Goal: Information Seeking & Learning: Check status

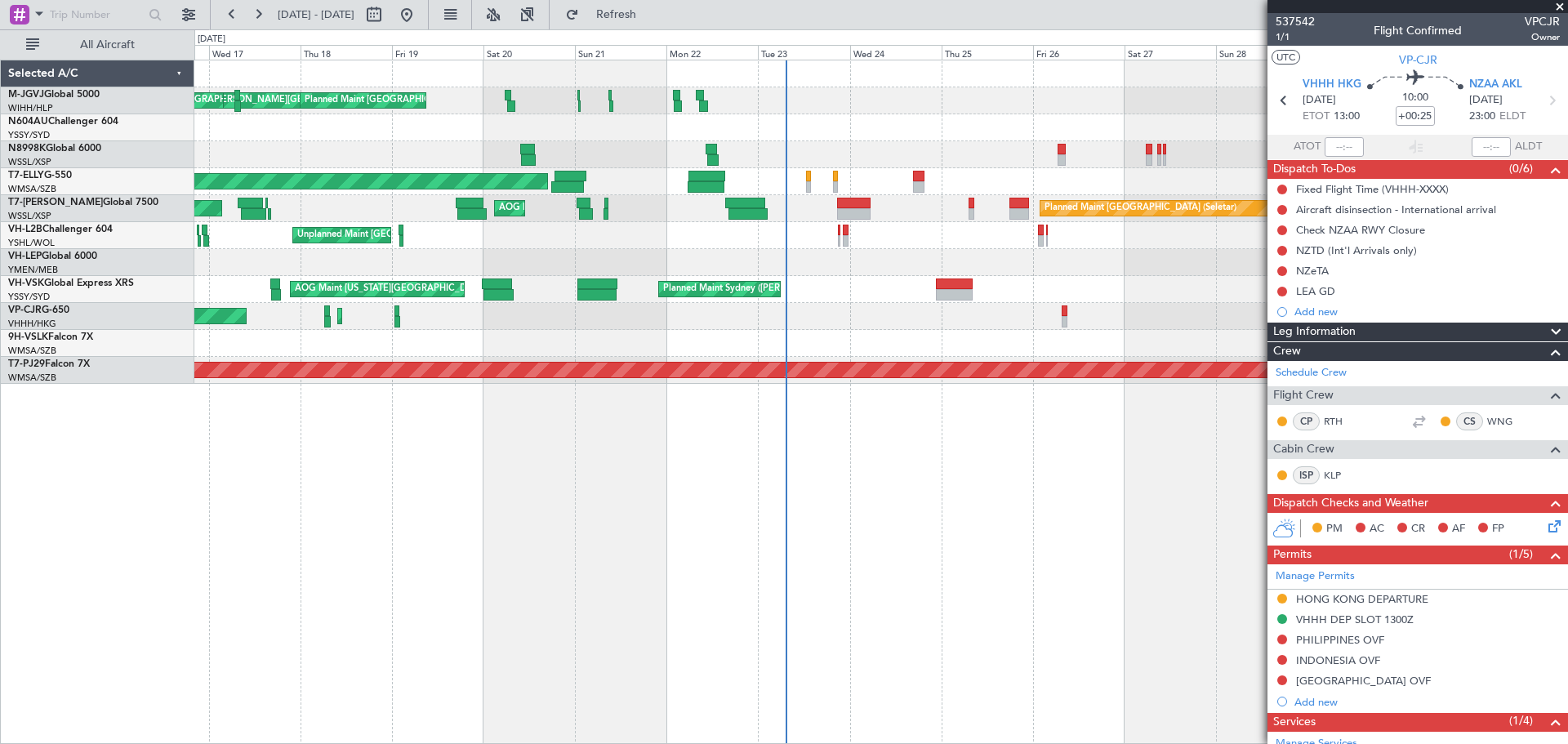
scroll to position [215, 0]
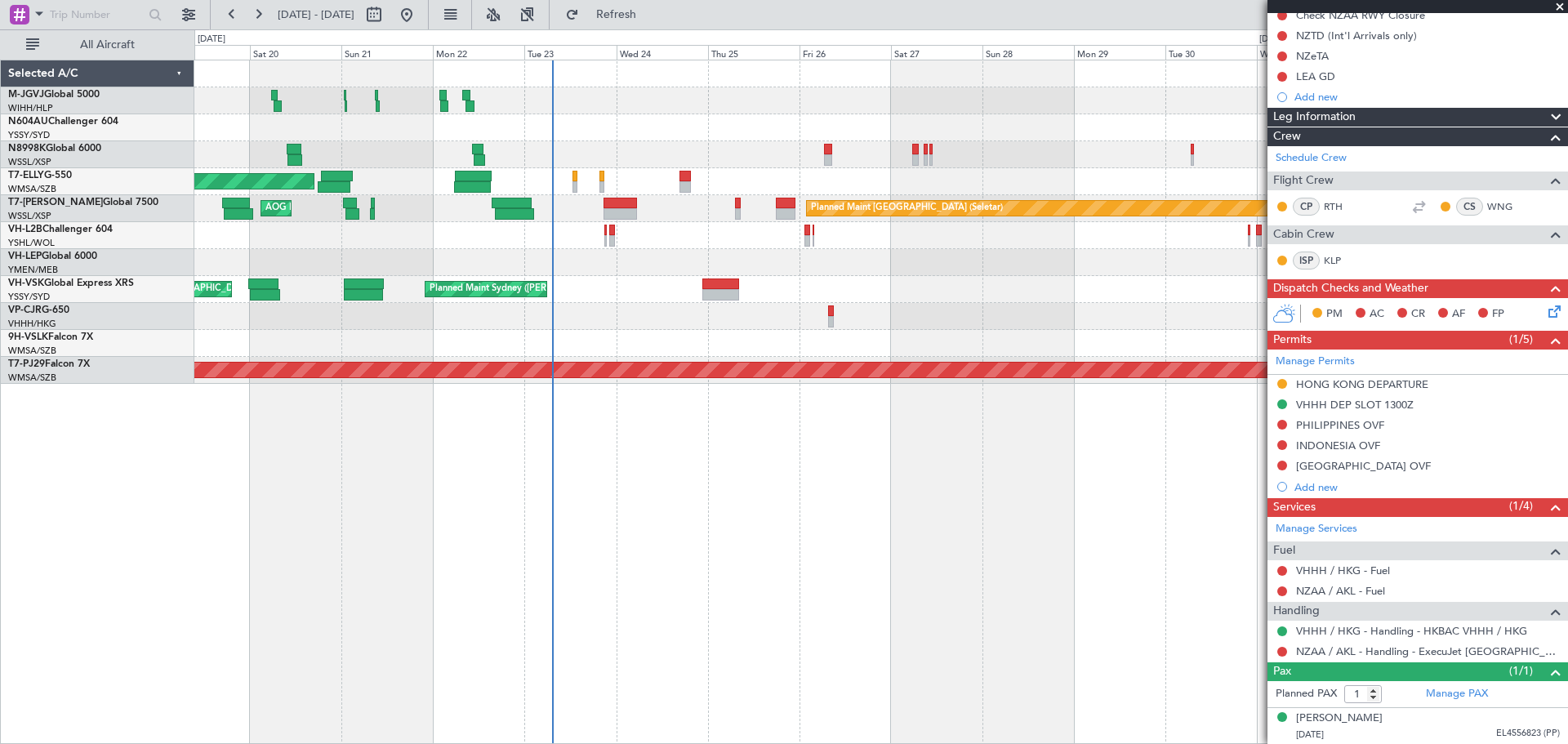
click at [610, 356] on div "[PERSON_NAME][GEOGRAPHIC_DATA] ([PERSON_NAME] Intl) [PERSON_NAME] Jakarta (Hali…" at bounding box center [880, 222] width 1373 height 324
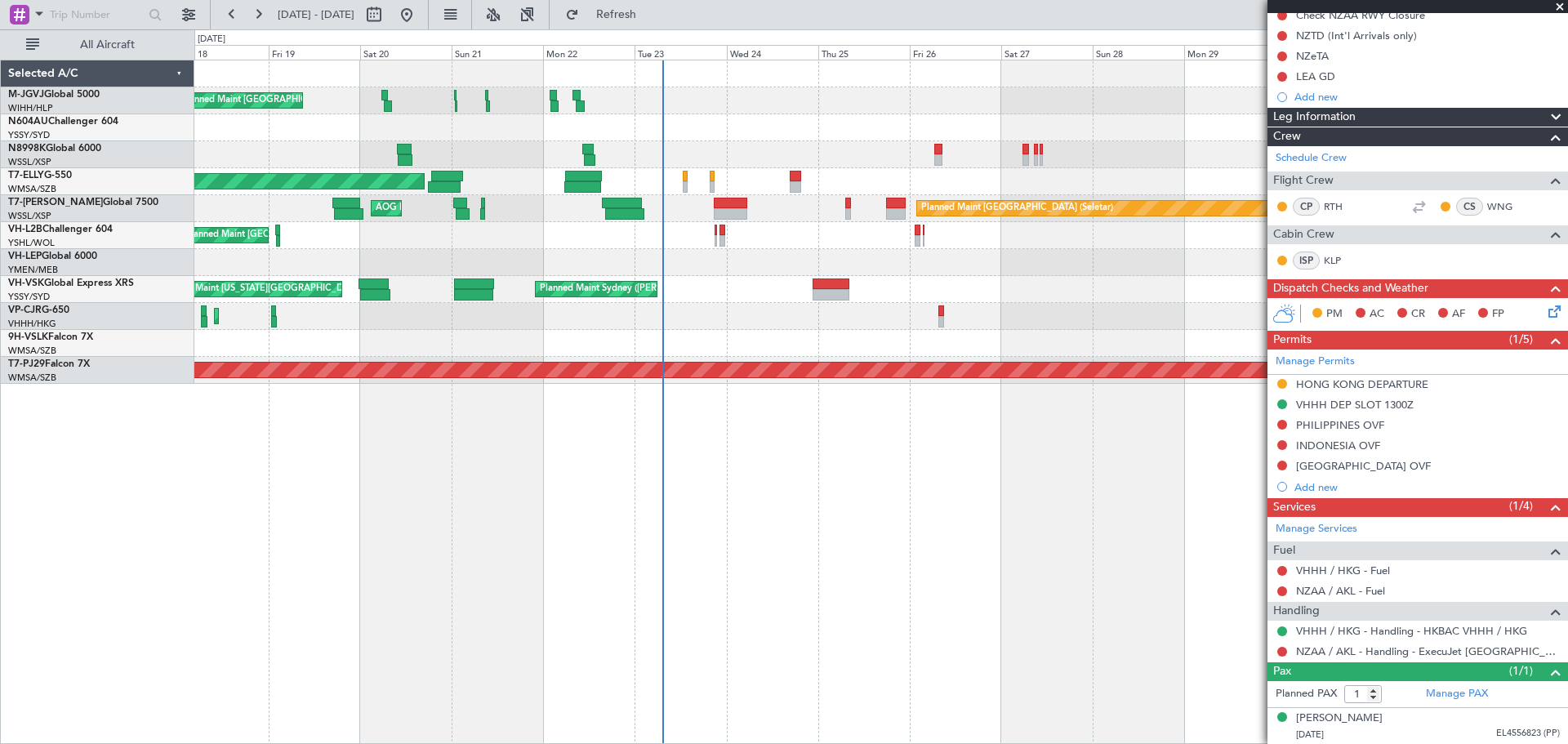
click at [615, 603] on div "[PERSON_NAME][GEOGRAPHIC_DATA] ([PERSON_NAME] Intl) [PERSON_NAME] Jakarta (Hali…" at bounding box center [881, 402] width 1374 height 684
click at [42, 16] on span at bounding box center [39, 13] width 19 height 20
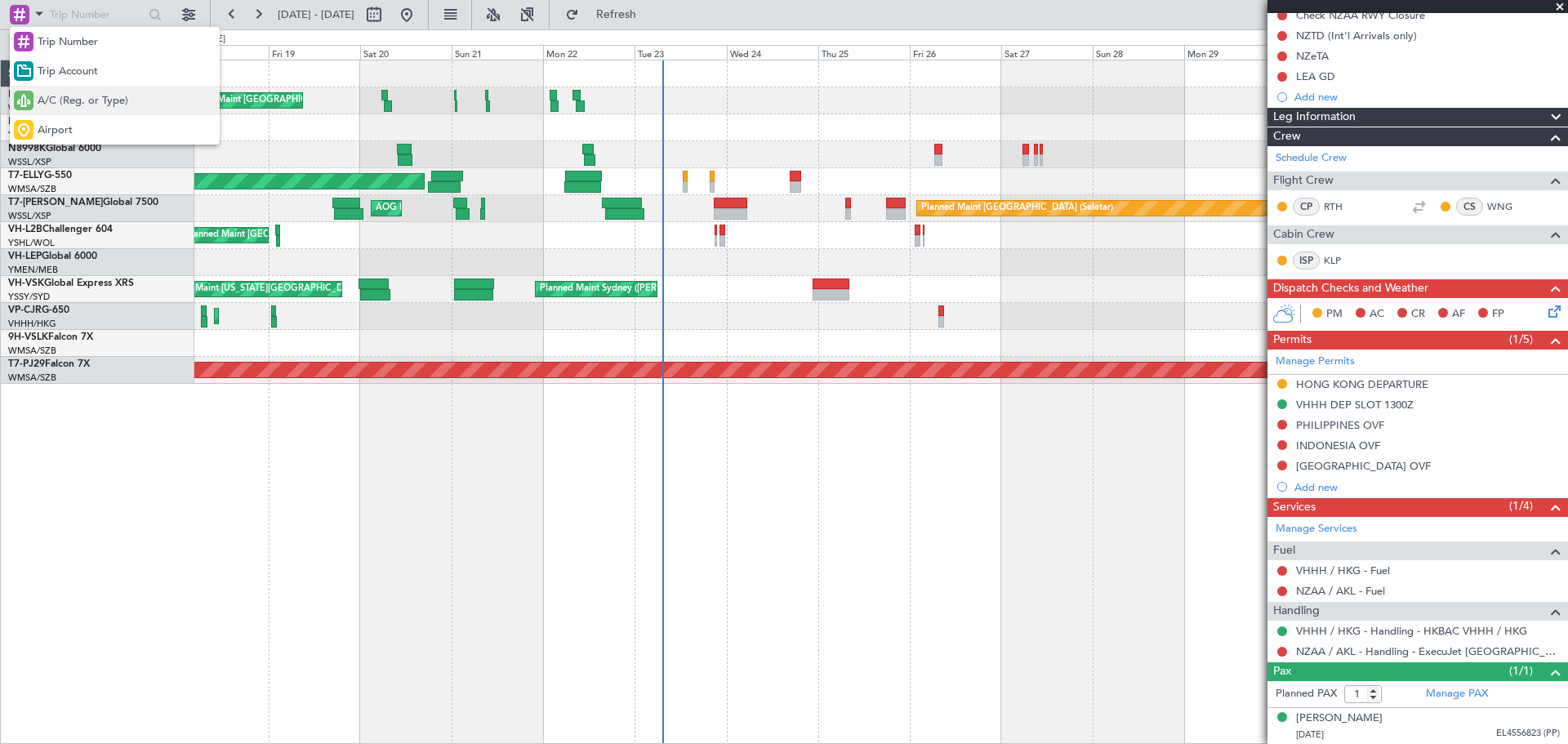
click at [93, 104] on span "A/C (Reg. or Type)" at bounding box center [83, 101] width 91 height 17
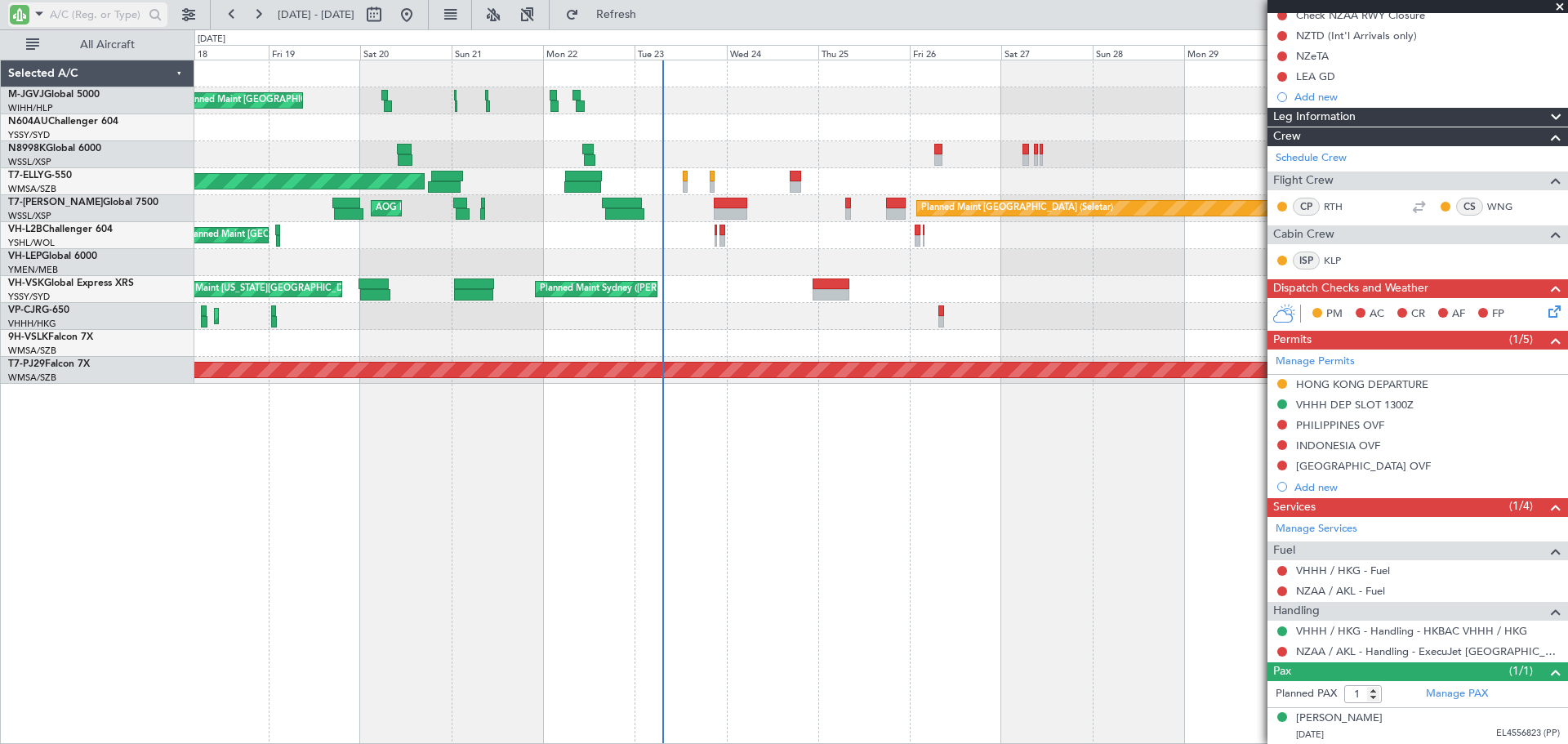
click at [105, 13] on input "text" at bounding box center [96, 15] width 93 height 25
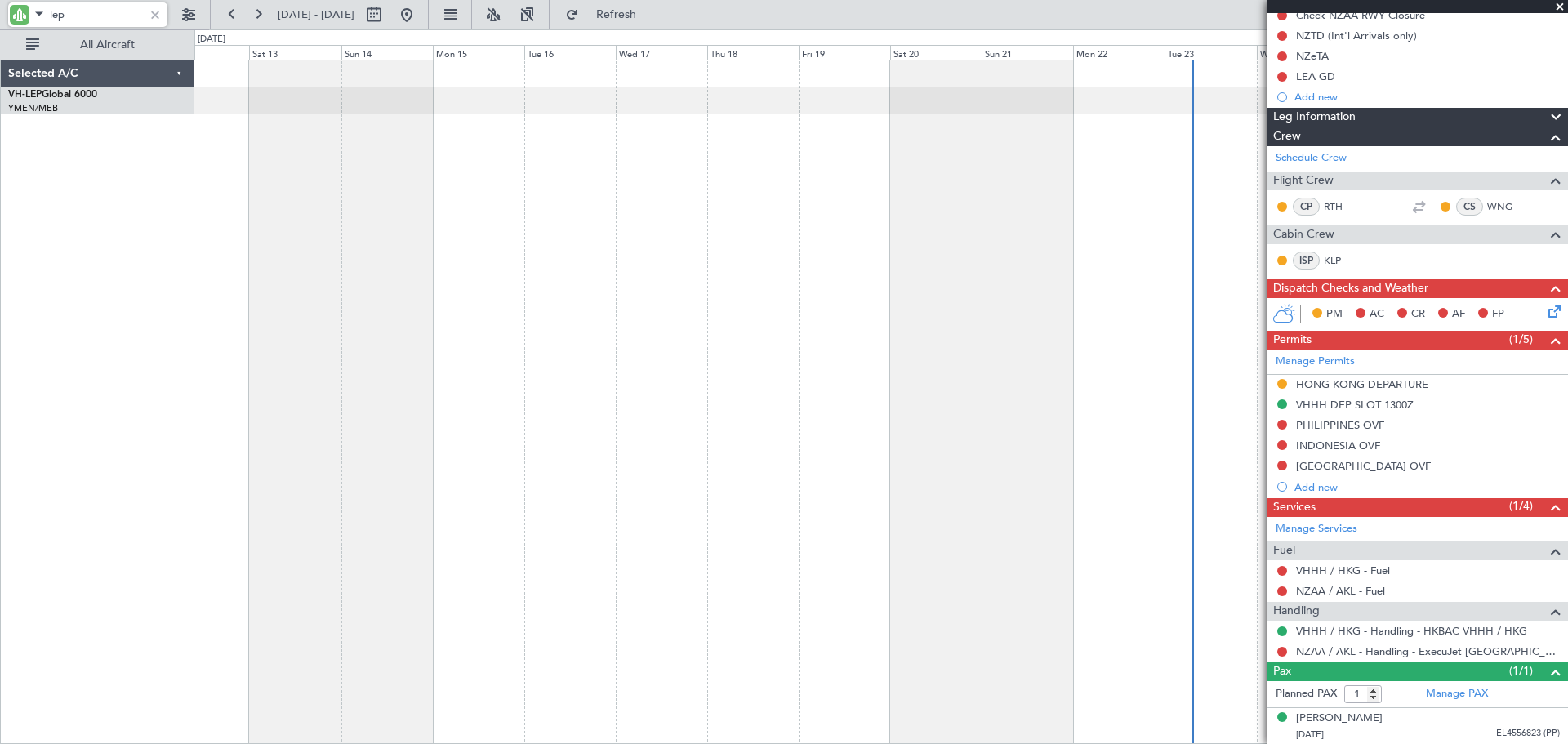
click at [843, 303] on div at bounding box center [881, 402] width 1374 height 684
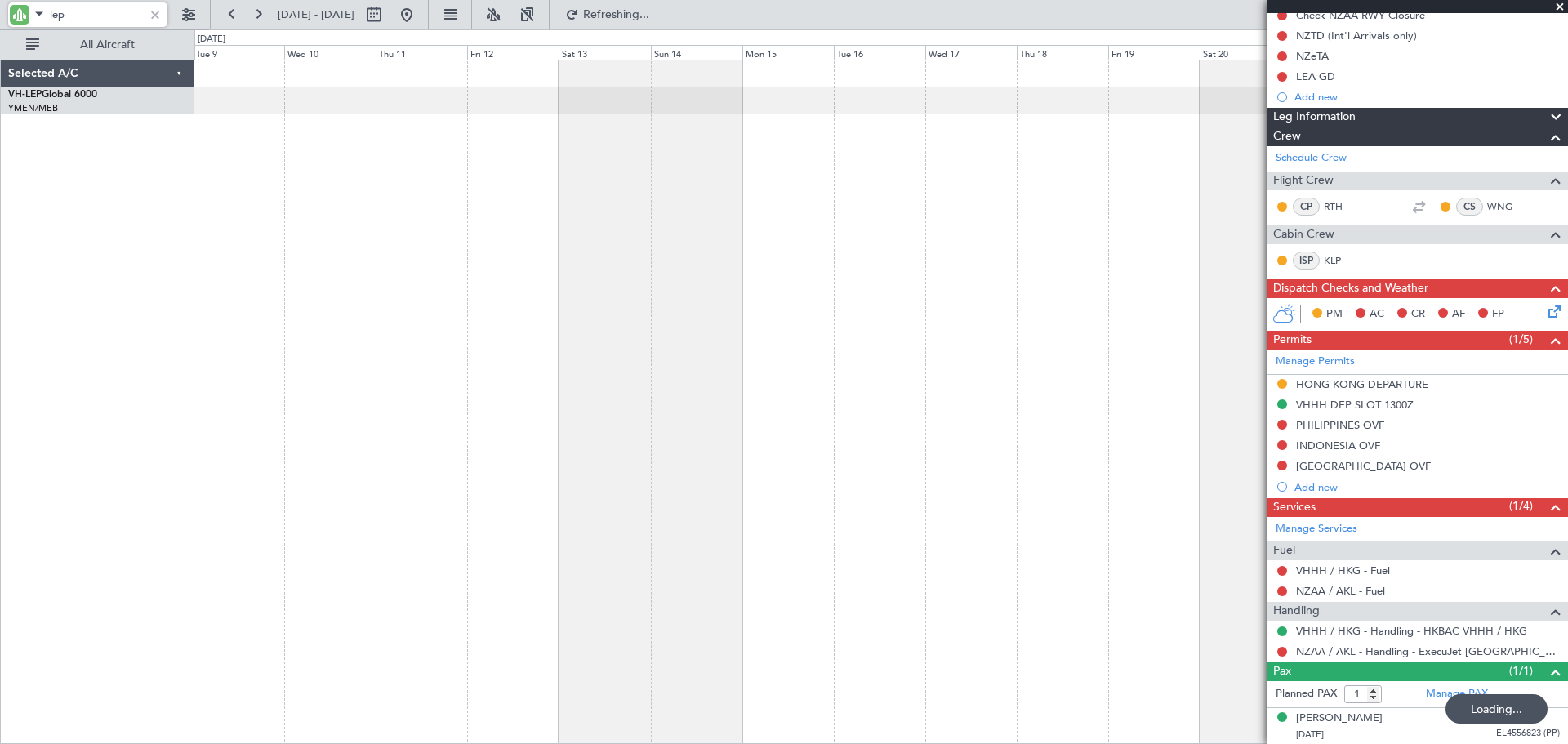
click at [750, 371] on div at bounding box center [881, 402] width 1374 height 684
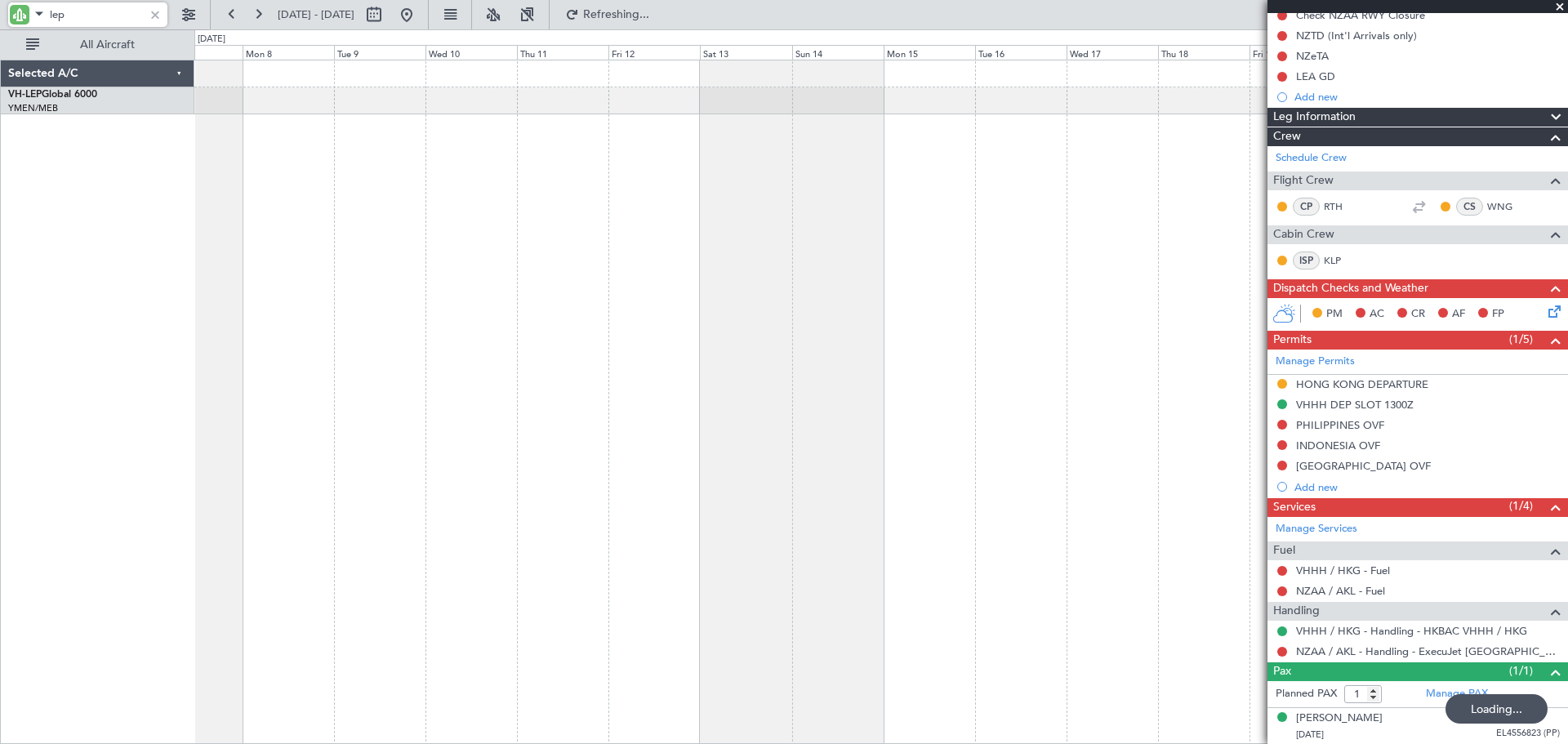
click at [625, 366] on div at bounding box center [881, 402] width 1374 height 684
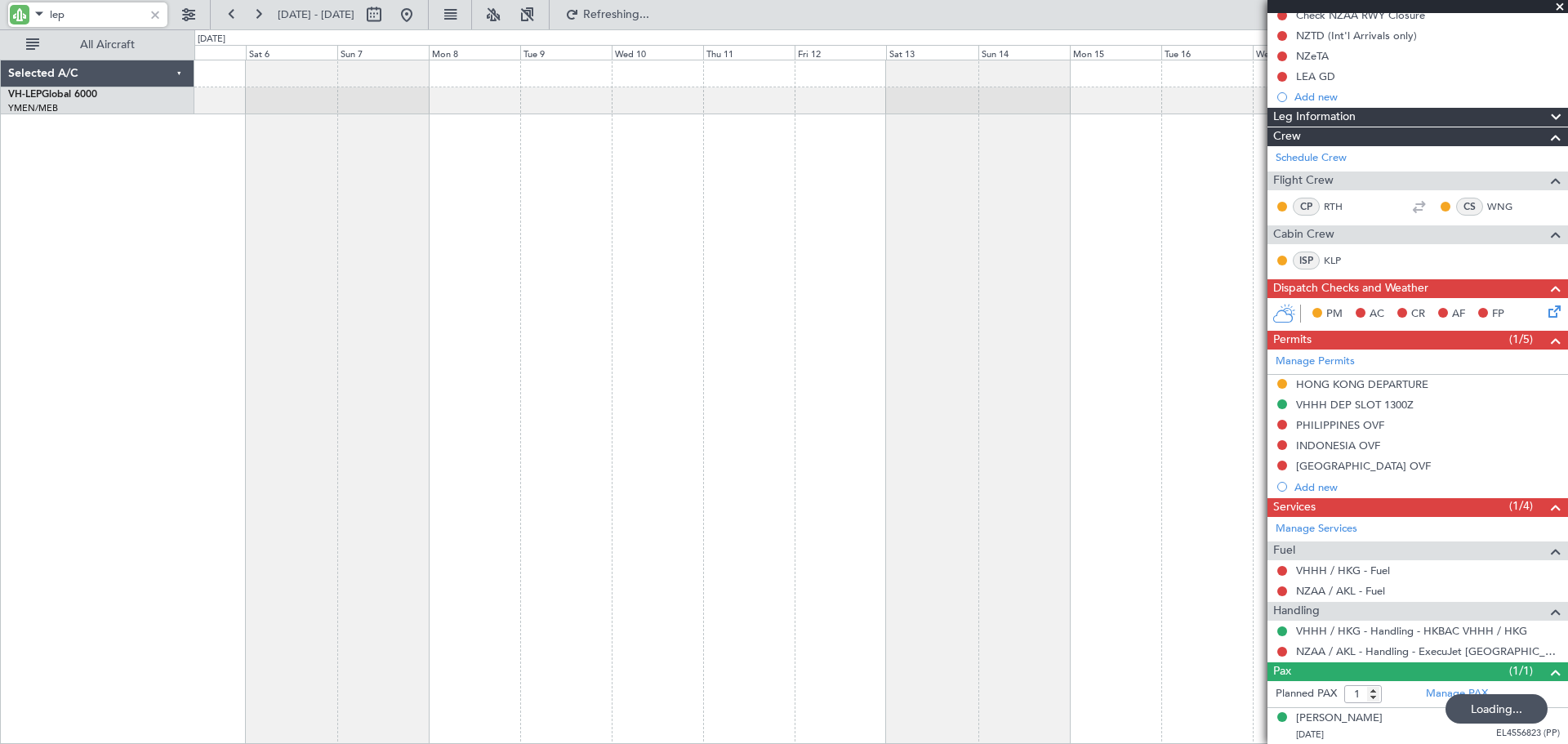
click at [661, 361] on div at bounding box center [881, 402] width 1374 height 684
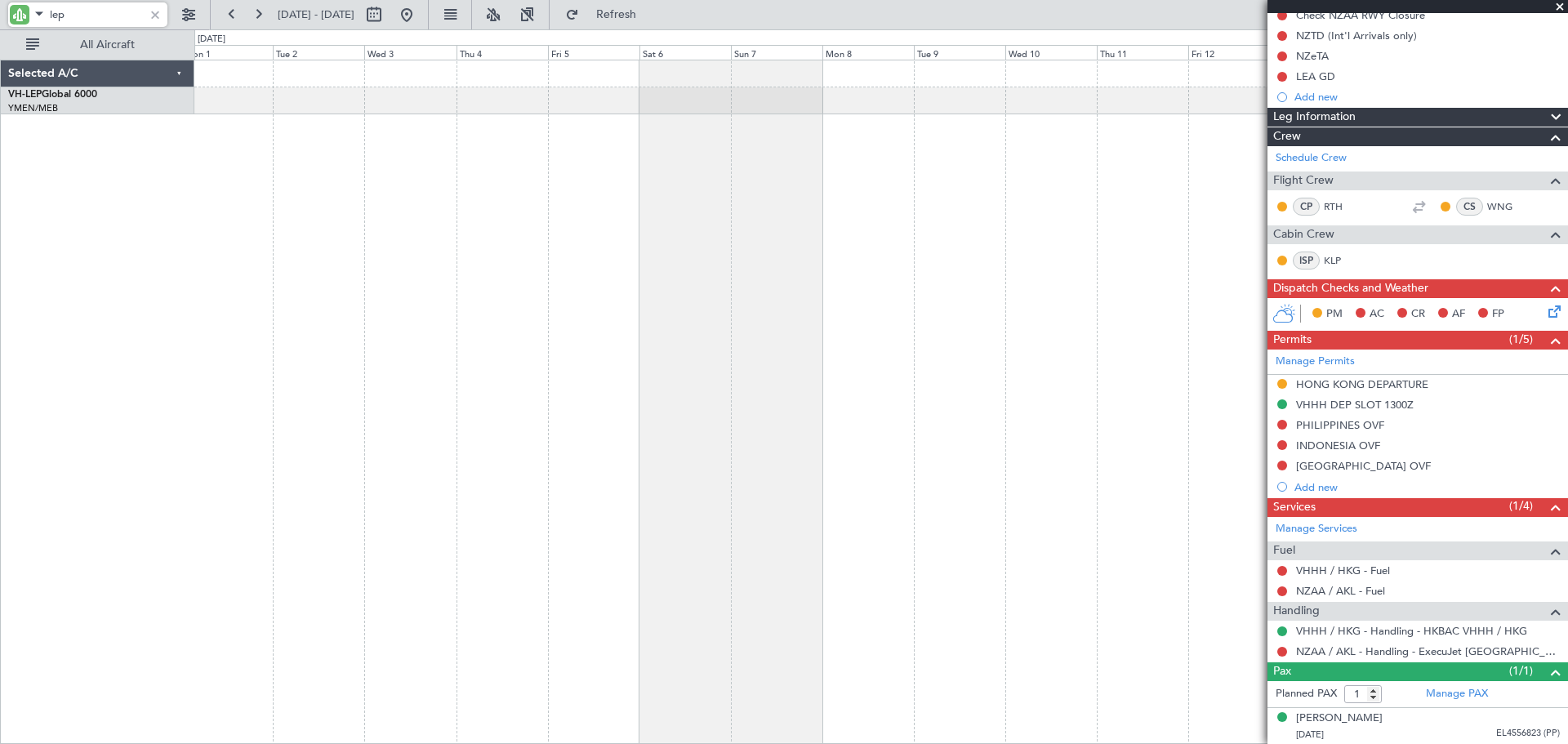
click at [657, 377] on div at bounding box center [881, 402] width 1374 height 684
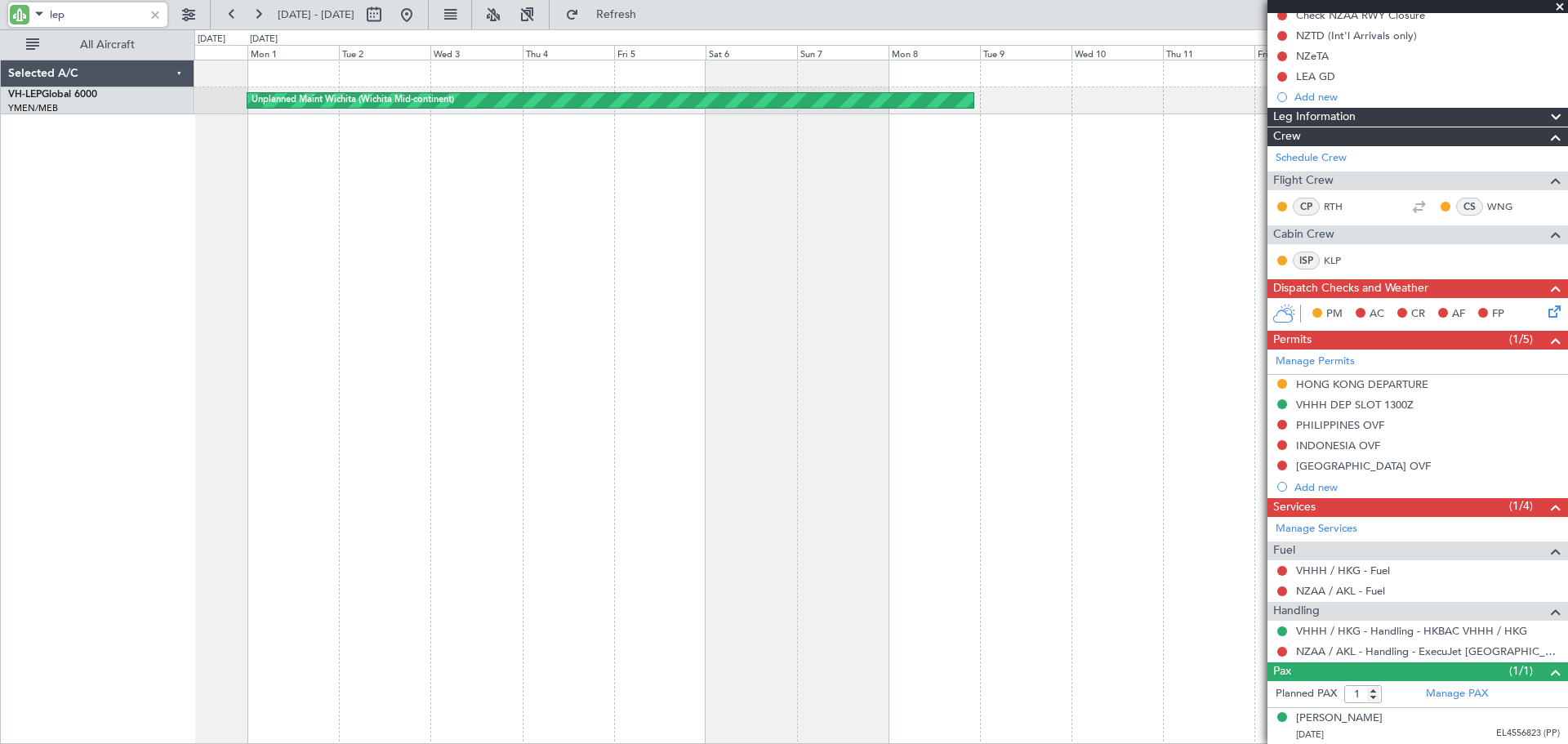
click at [564, 403] on div "Unplanned Maint Wichita (Wichita Mid-continent)" at bounding box center [881, 402] width 1374 height 684
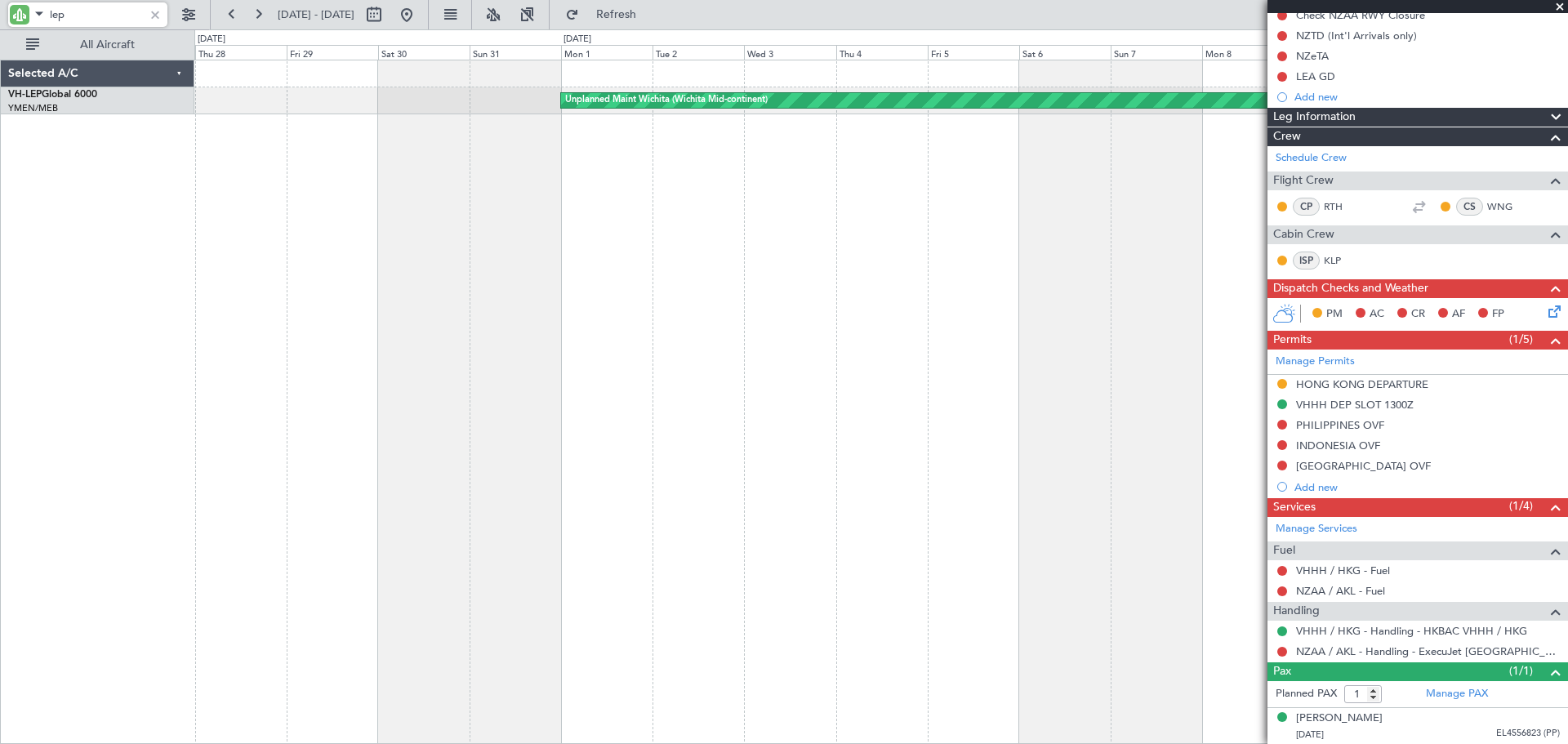
click at [783, 367] on div "Unplanned Maint Wichita (Wichita Mid-continent)" at bounding box center [881, 402] width 1374 height 684
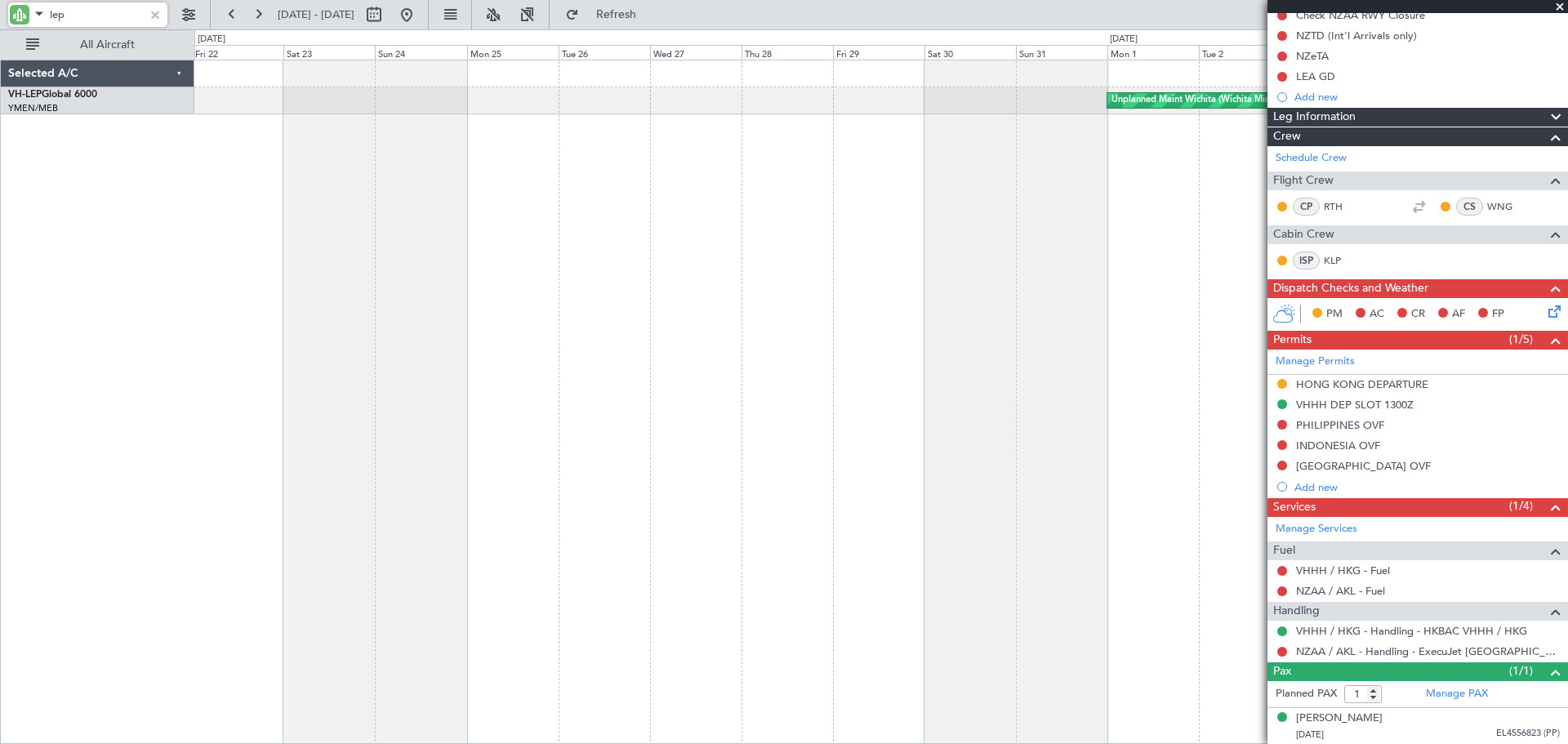
click at [717, 381] on div "Unplanned Maint Wichita (Wichita Mid-continent)" at bounding box center [881, 402] width 1374 height 684
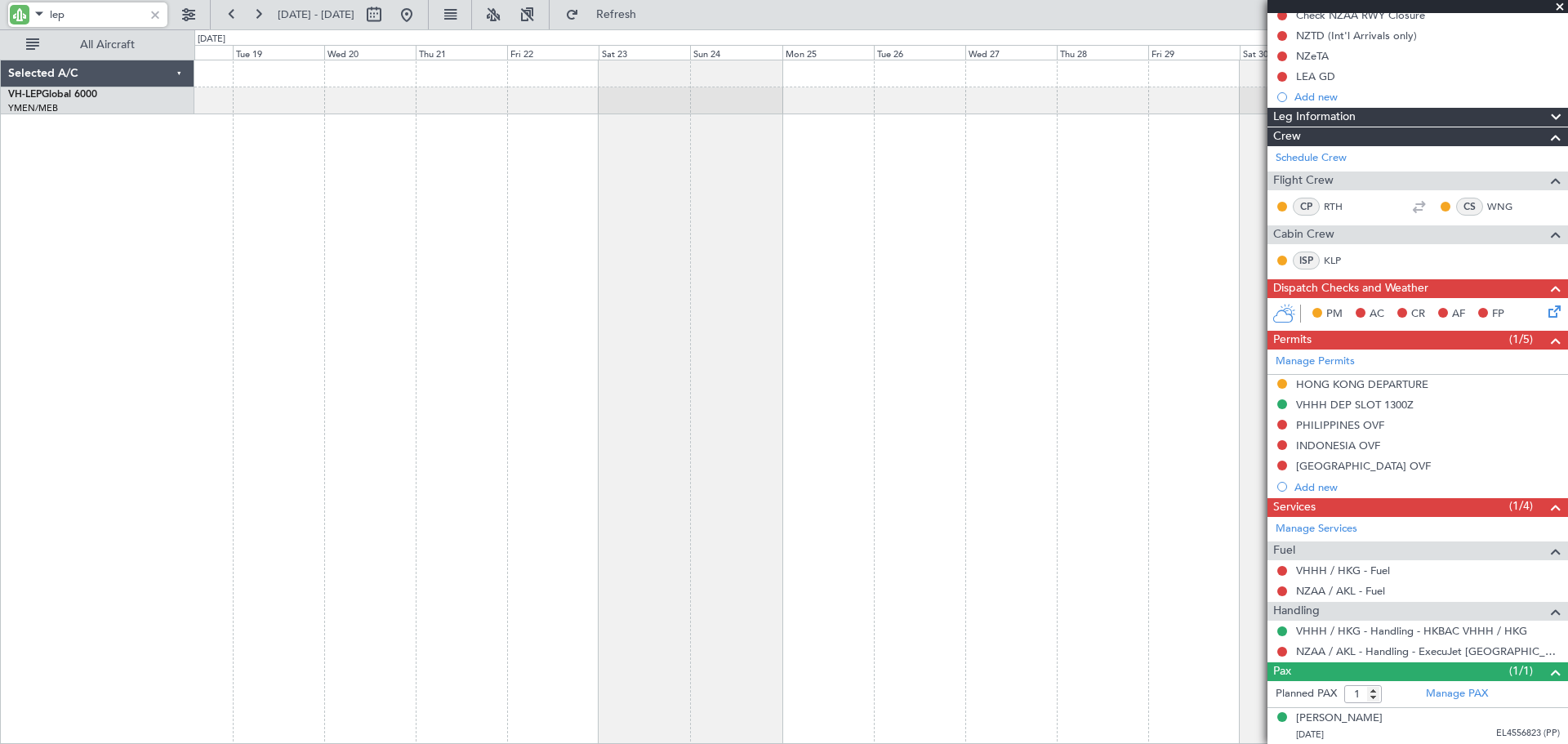
click at [743, 401] on div "Unplanned Maint Wichita (Wichita Mid-continent)" at bounding box center [881, 402] width 1374 height 684
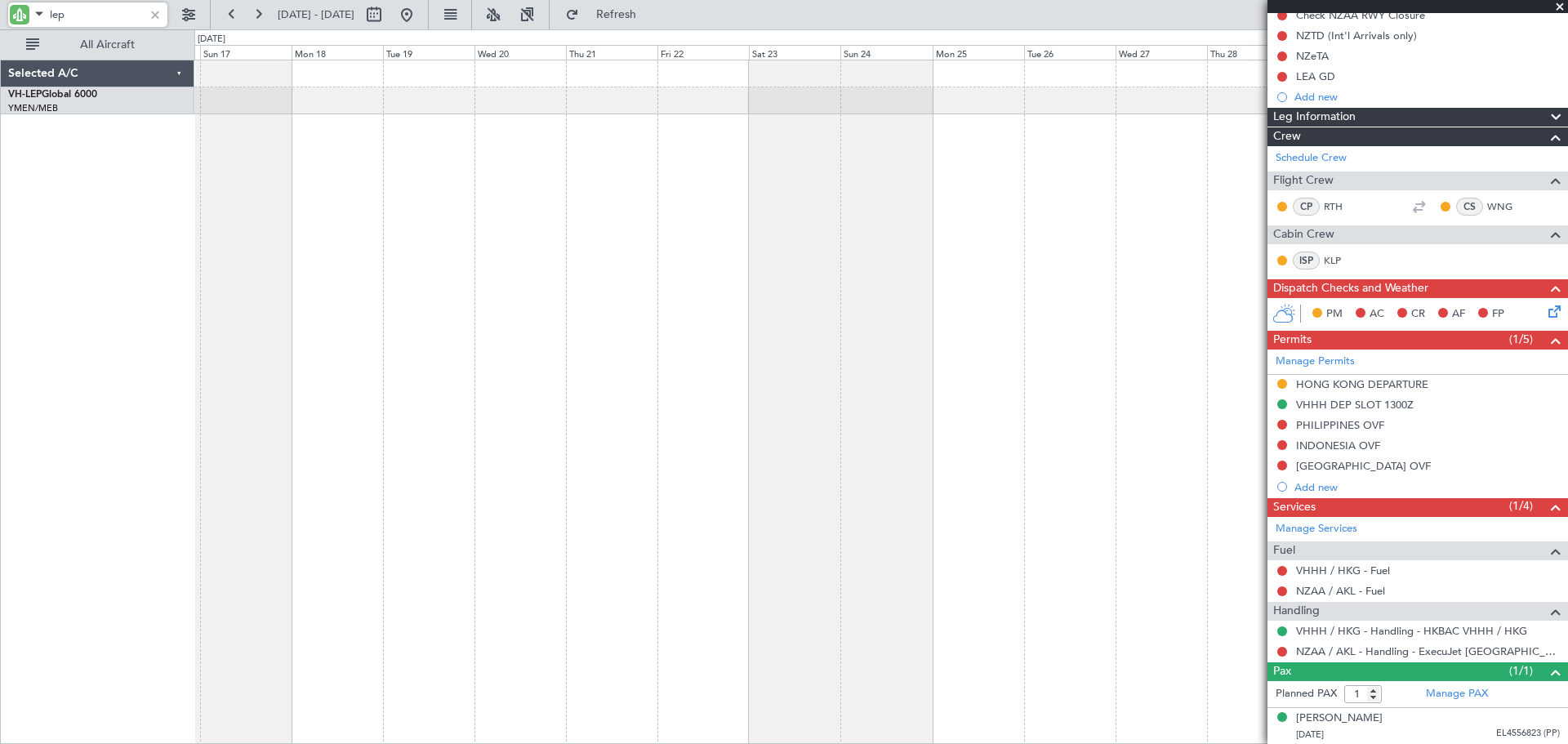
click at [749, 400] on div "Unplanned Maint Wichita (Wichita Mid-continent)" at bounding box center [881, 402] width 1374 height 684
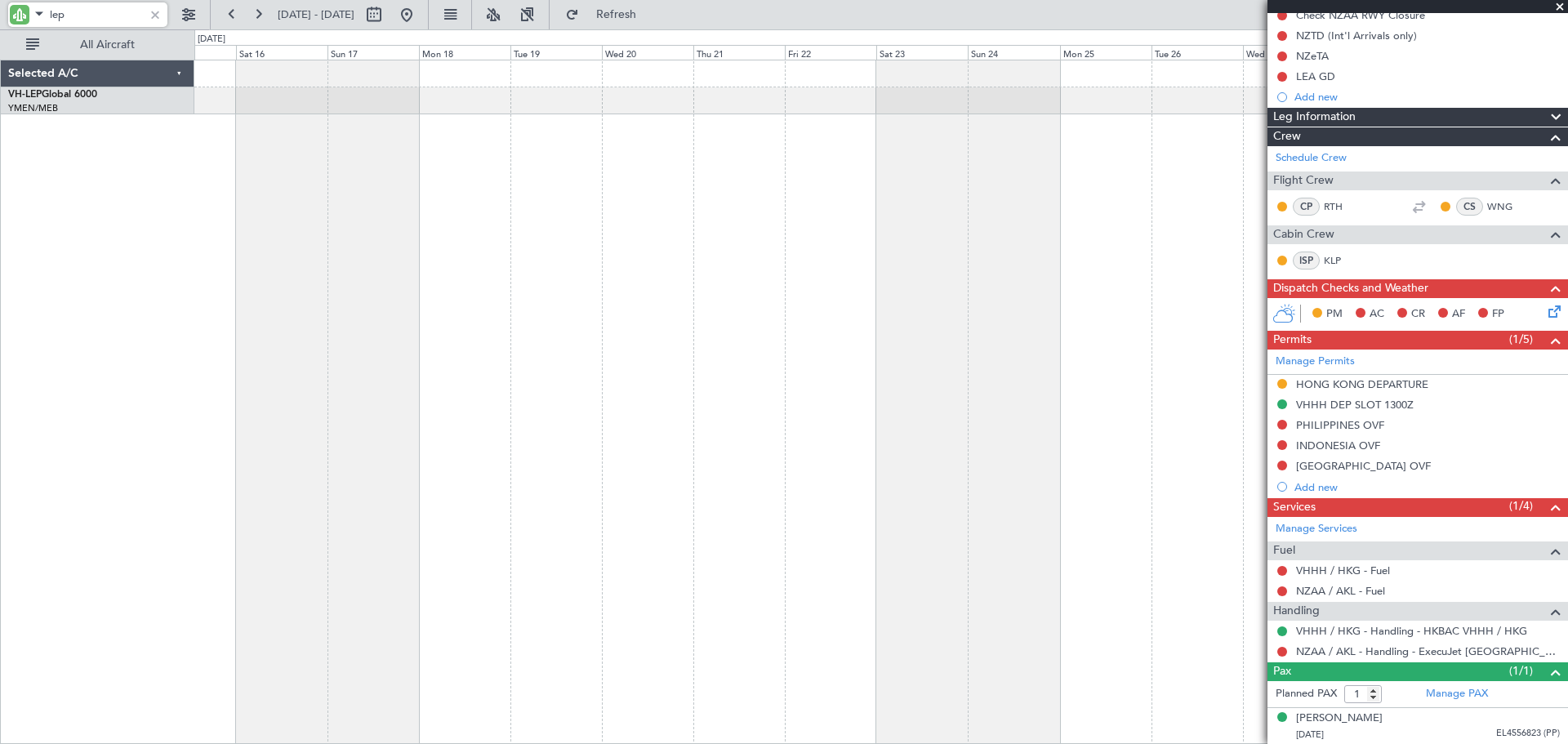
click at [721, 399] on div "Unplanned Maint Wichita (Wichita Mid-continent)" at bounding box center [881, 402] width 1374 height 684
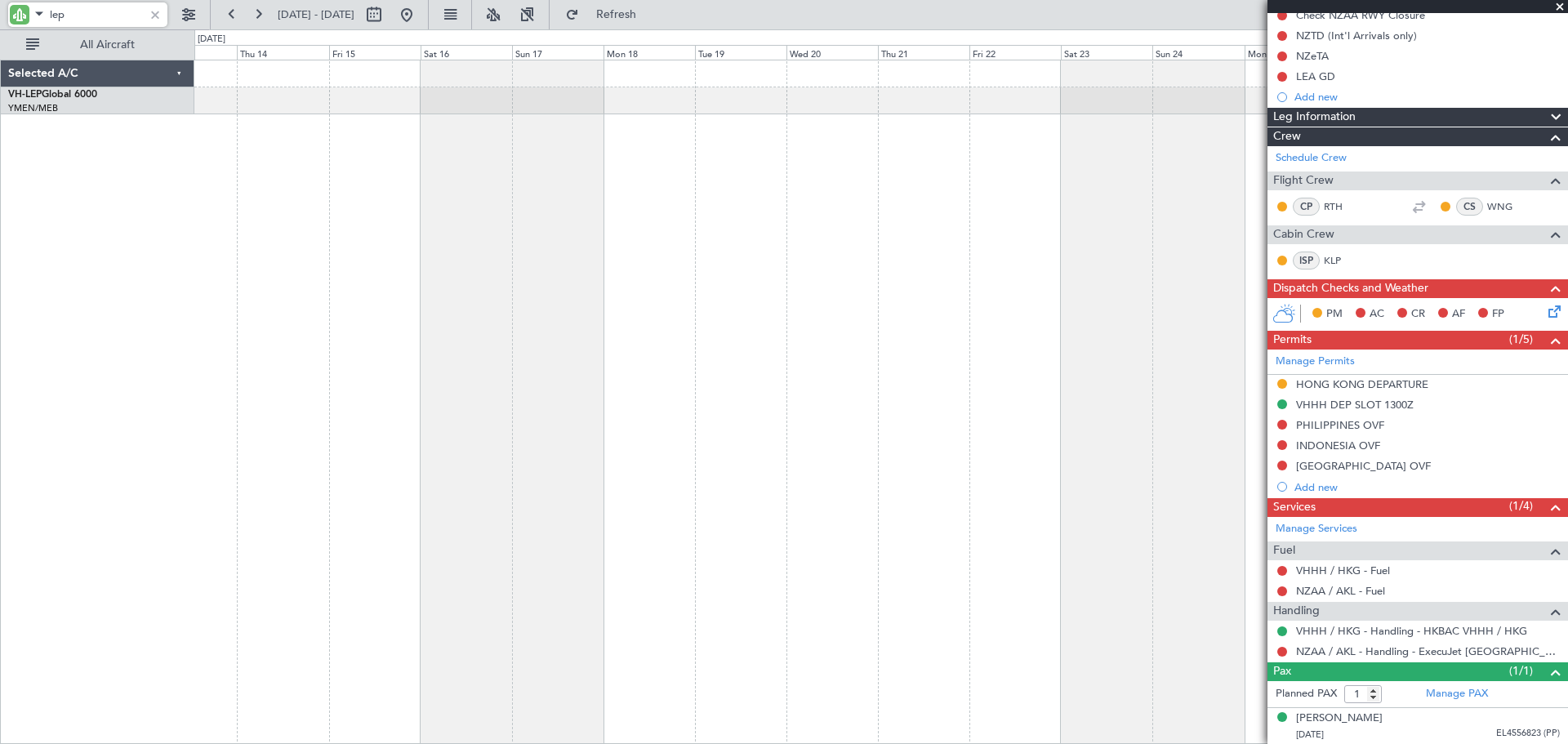
click at [653, 359] on div "Unplanned Maint Wichita (Wichita Mid-continent)" at bounding box center [881, 402] width 1374 height 684
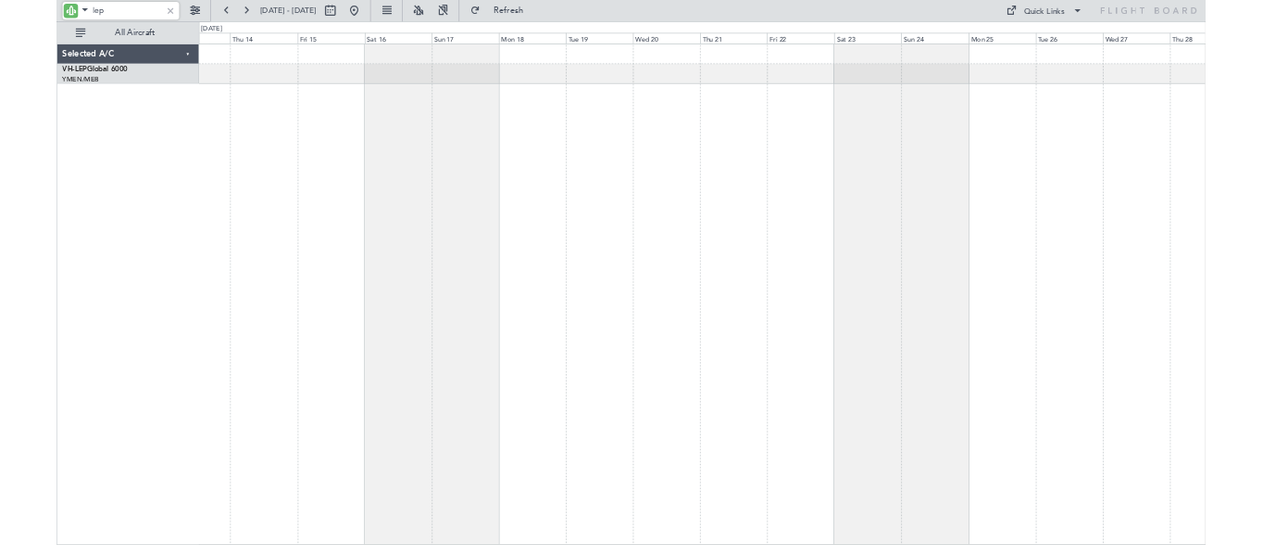
scroll to position [0, 0]
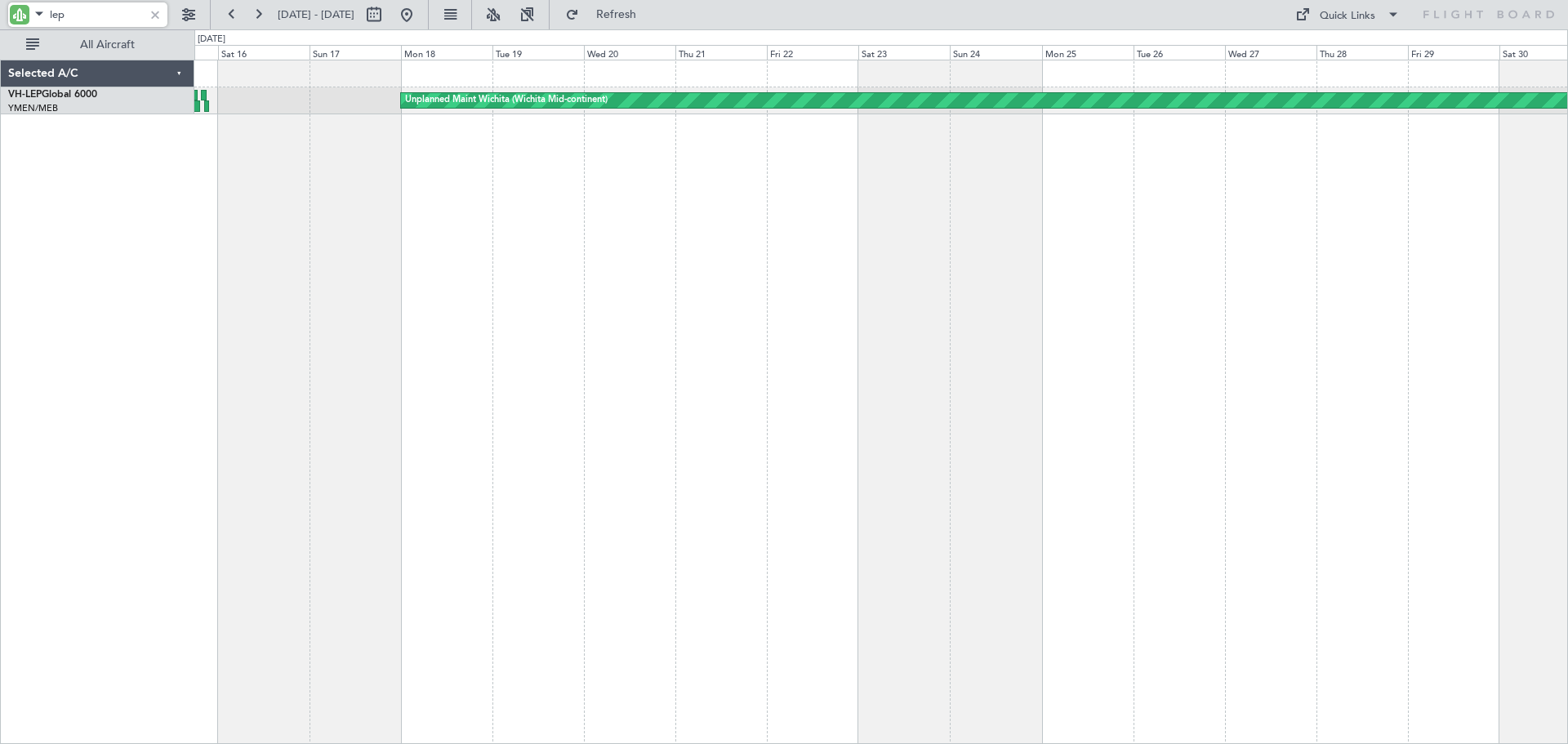
click at [1009, 307] on div "Unplanned Maint Wichita (Wichita Mid-continent) Unplanned Maint Wichita (Wichit…" at bounding box center [881, 402] width 1374 height 684
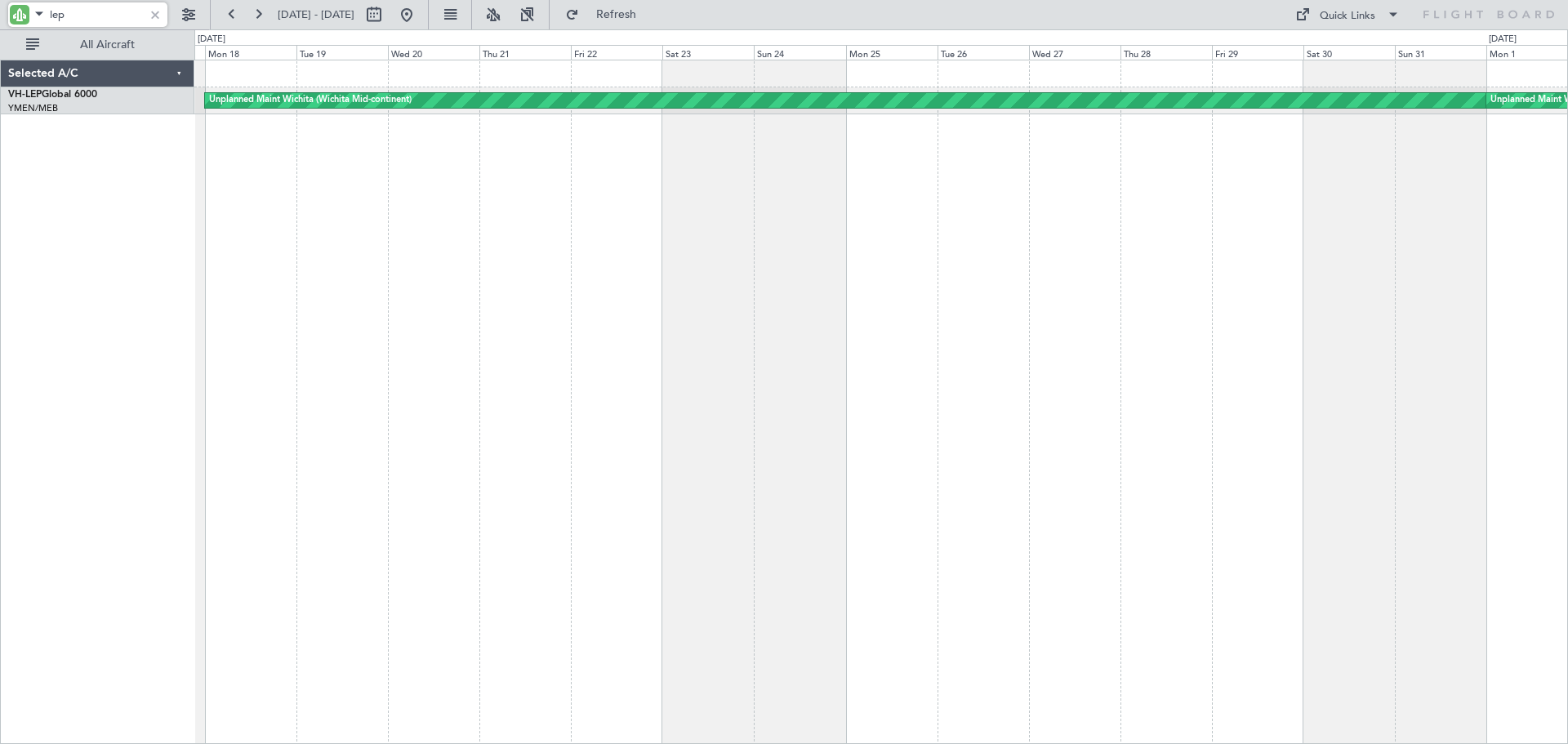
click at [845, 361] on div "Unplanned Maint Wichita (Wichita Mid-continent) Unplanned Maint Wichita (Wichit…" at bounding box center [881, 402] width 1374 height 684
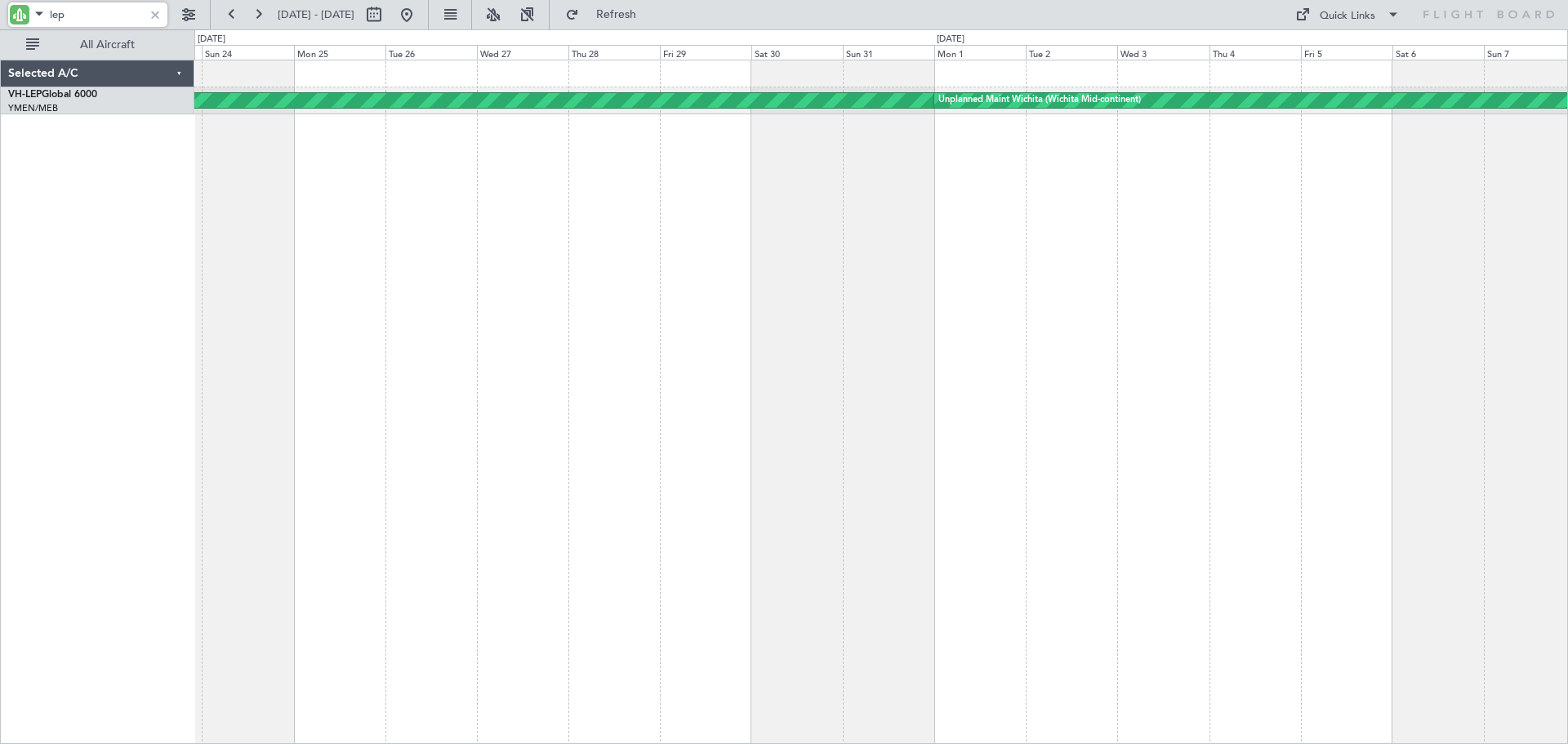
click at [750, 403] on div "Unplanned Maint Wichita (Wichita Mid-continent) Unplanned Maint Wichita (Wichit…" at bounding box center [881, 402] width 1374 height 684
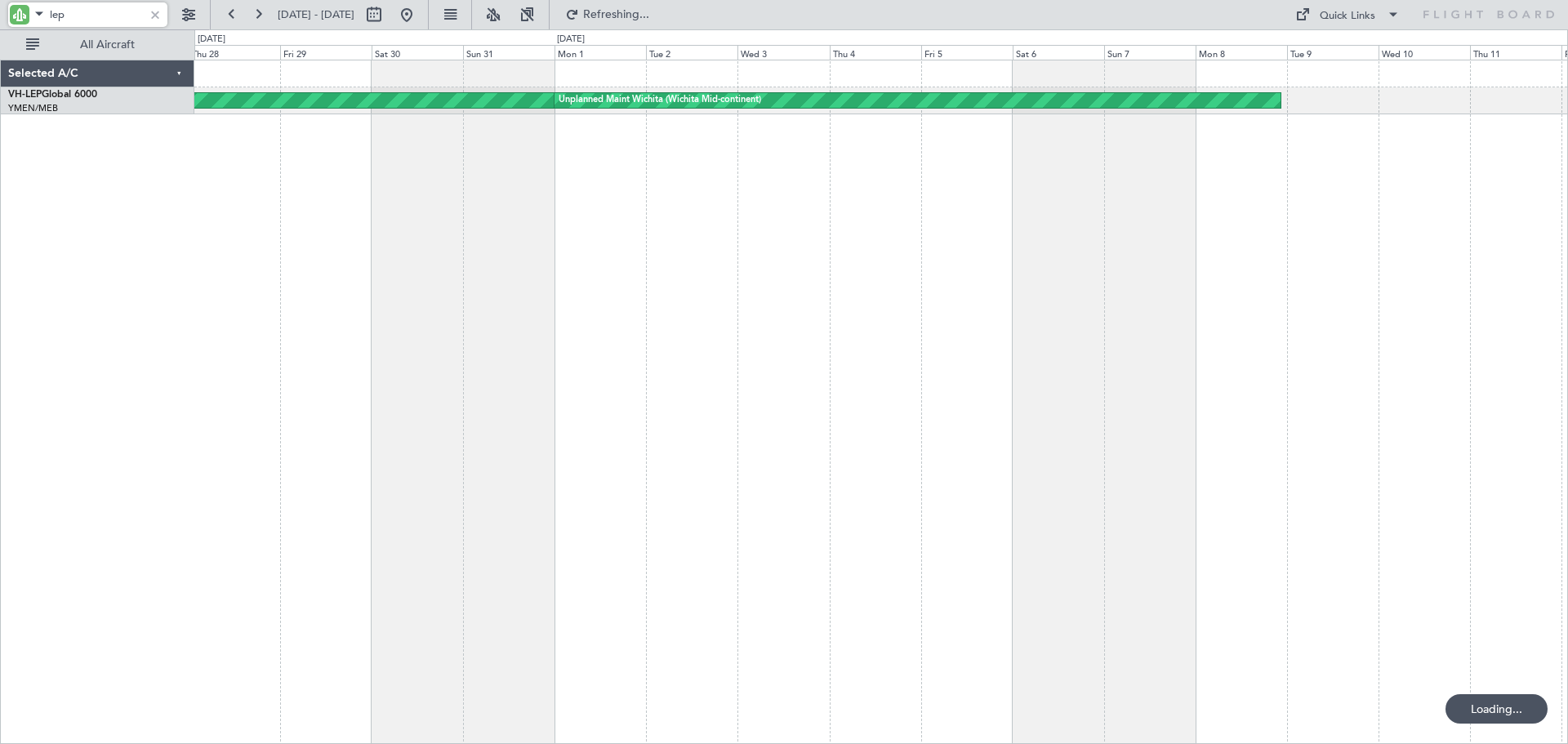
click at [739, 405] on div "Unplanned Maint Wichita (Wichita Mid-continent) Unplanned Maint Wichita (Wichit…" at bounding box center [881, 402] width 1374 height 684
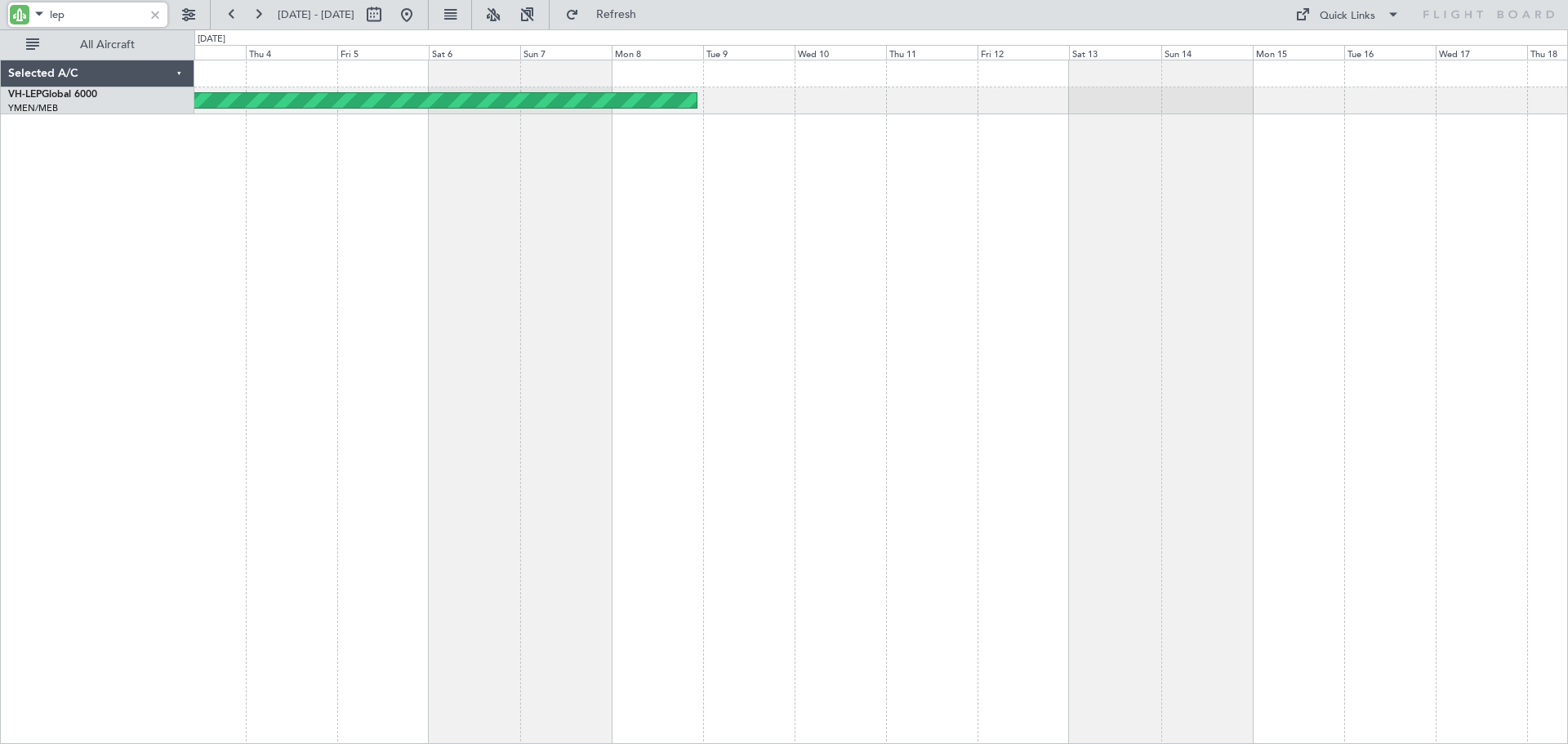
click at [839, 394] on div "Unplanned Maint Wichita (Wichita Mid-continent) Unplanned Maint Wichita (Wichit…" at bounding box center [881, 402] width 1374 height 684
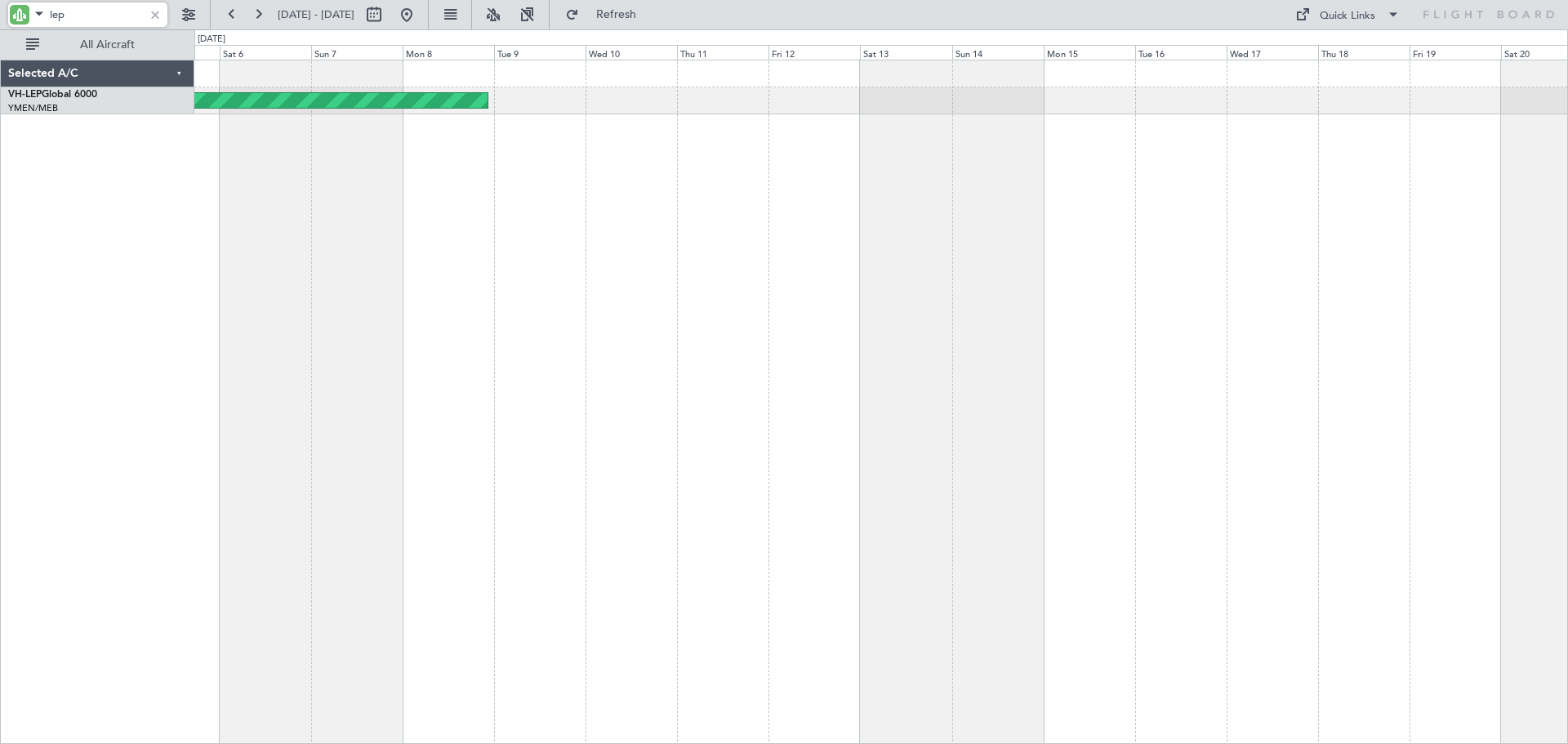
click at [995, 367] on div "Unplanned Maint Wichita (Wichita Mid-continent)" at bounding box center [881, 402] width 1374 height 684
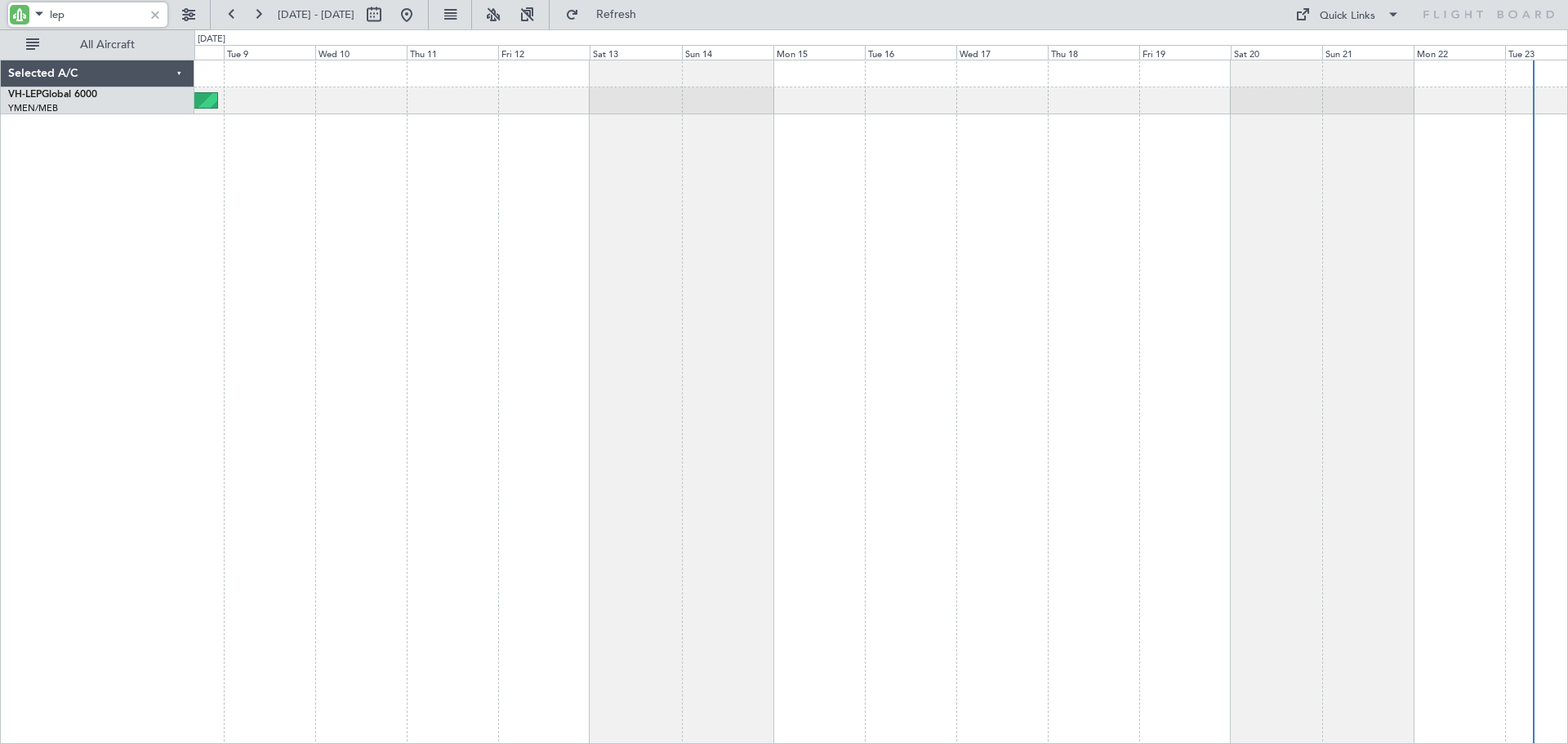
click at [735, 407] on div "Unplanned Maint Wichita (Wichita Mid-continent)" at bounding box center [881, 402] width 1374 height 684
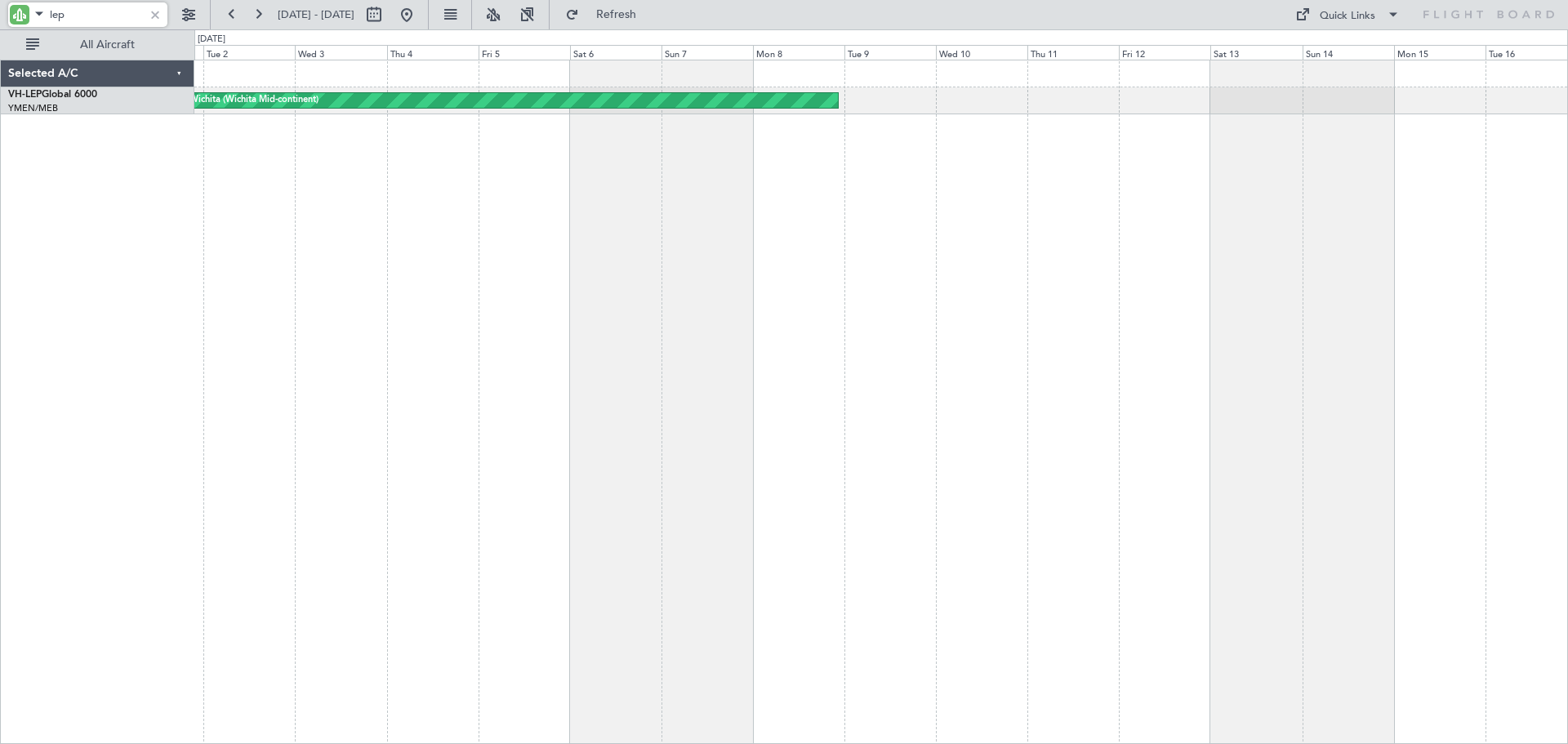
click at [1224, 352] on div "Unplanned Maint Wichita (Wichita Mid-continent) Unplanned Maint Wichita (Wichit…" at bounding box center [881, 402] width 1374 height 684
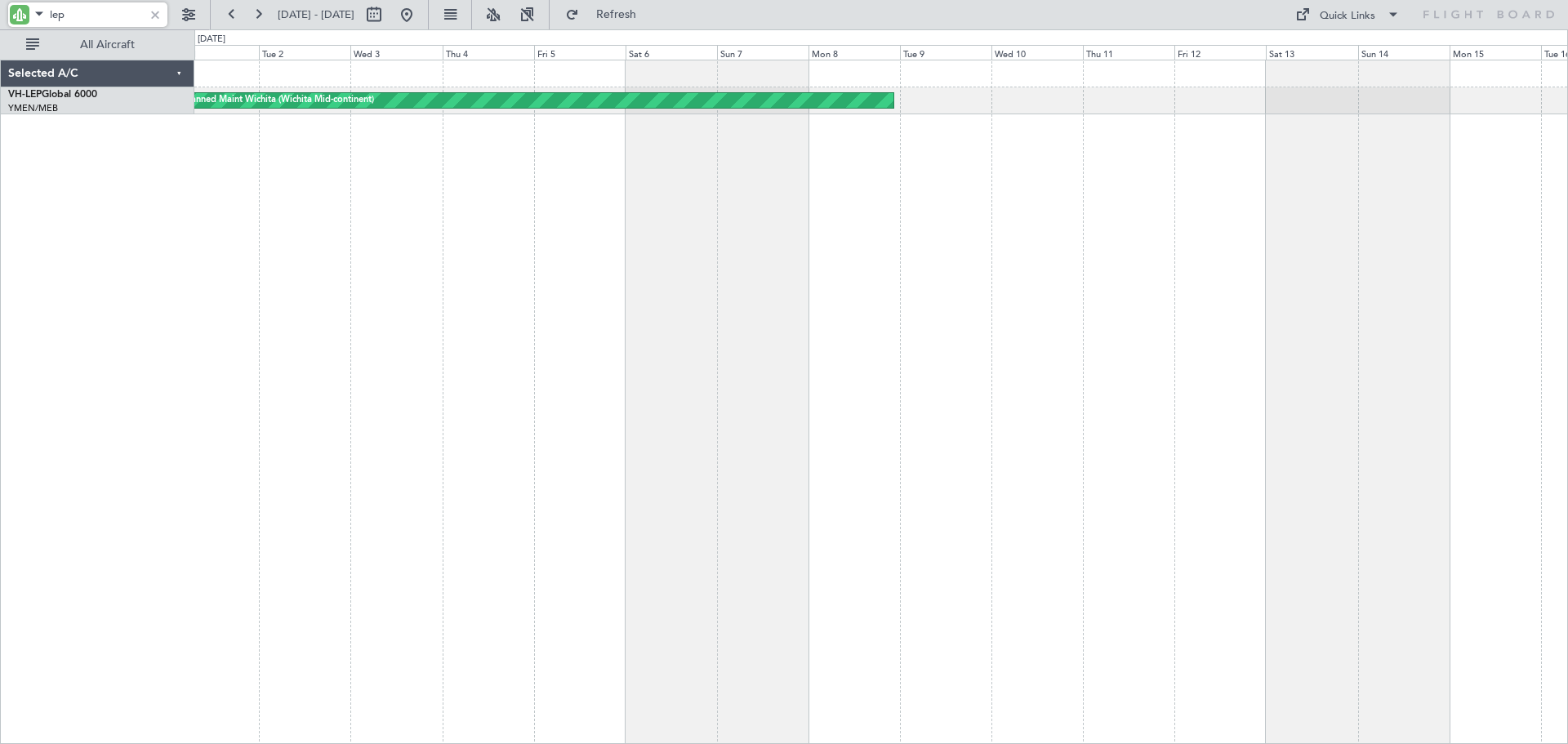
click at [1008, 372] on div "Unplanned Maint Wichita (Wichita Mid-continent) Unplanned Maint Wichita (Wichit…" at bounding box center [881, 402] width 1374 height 684
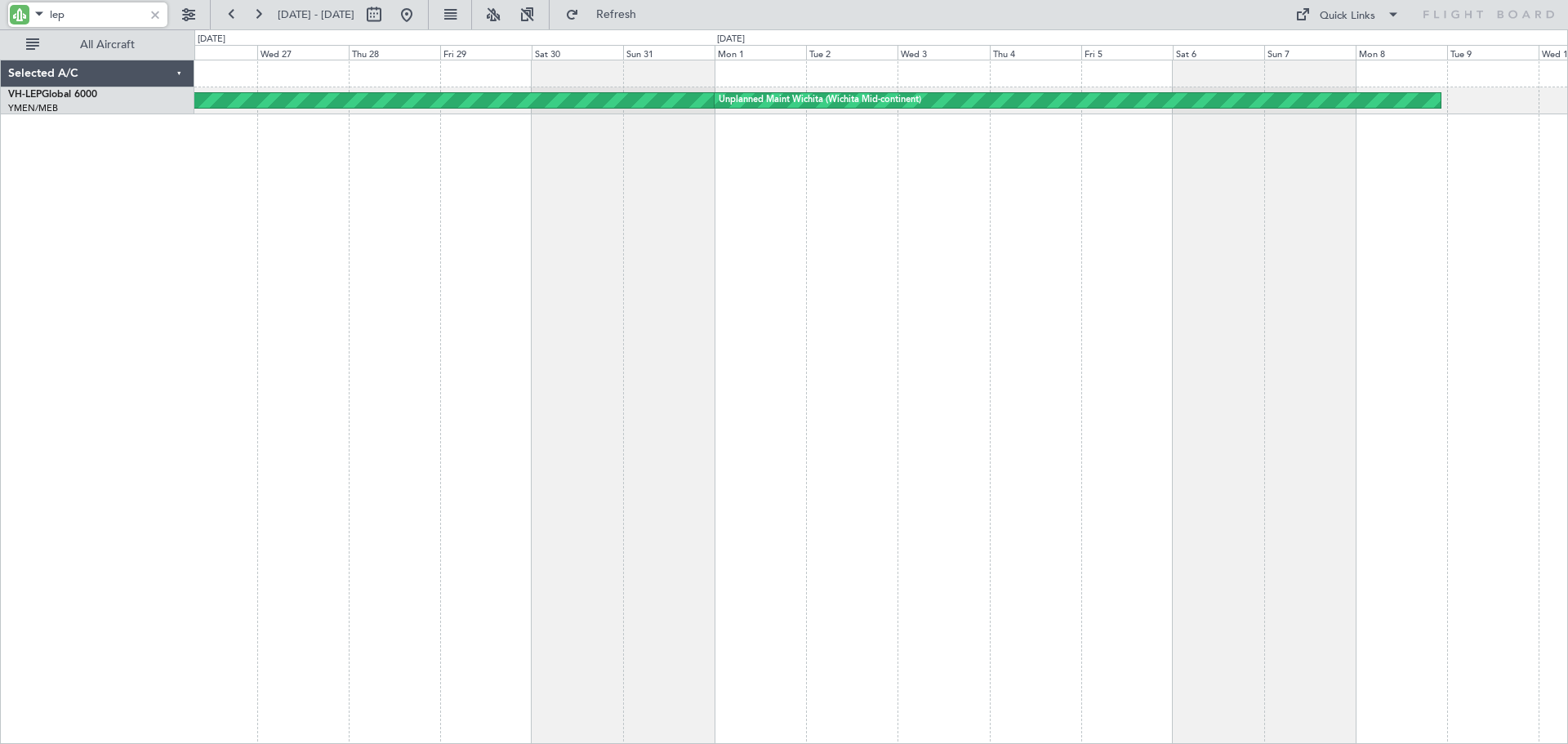
click at [849, 433] on div "Unplanned Maint Wichita (Wichita Mid-continent) Unplanned Maint Wichita (Wichit…" at bounding box center [881, 402] width 1374 height 684
click at [81, 19] on input "lep" at bounding box center [96, 15] width 93 height 25
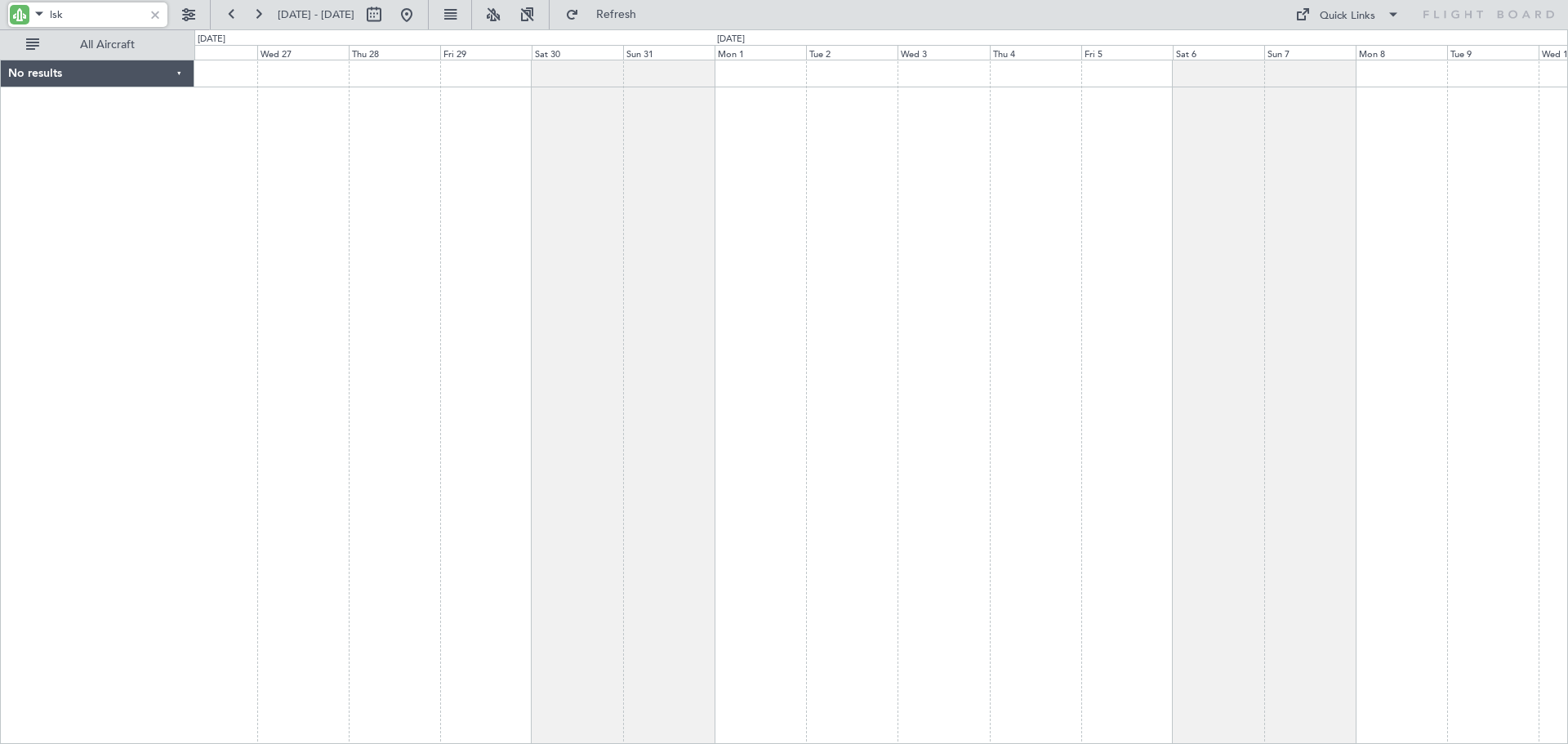
drag, startPoint x: 94, startPoint y: 17, endPoint x: 0, endPoint y: 20, distance: 94.0
click at [0, 20] on div "lsk" at bounding box center [105, 14] width 210 height 29
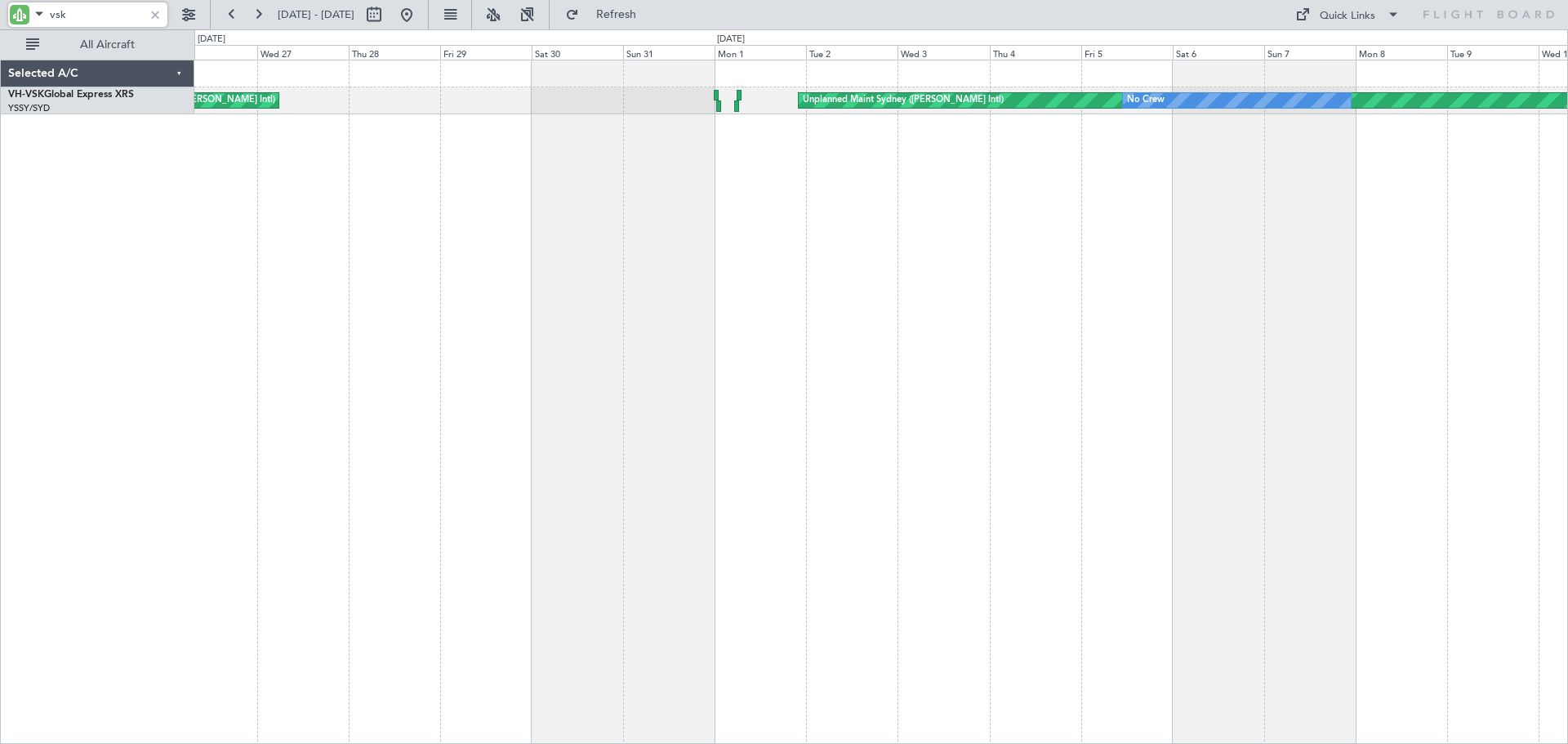
type input "vsk"
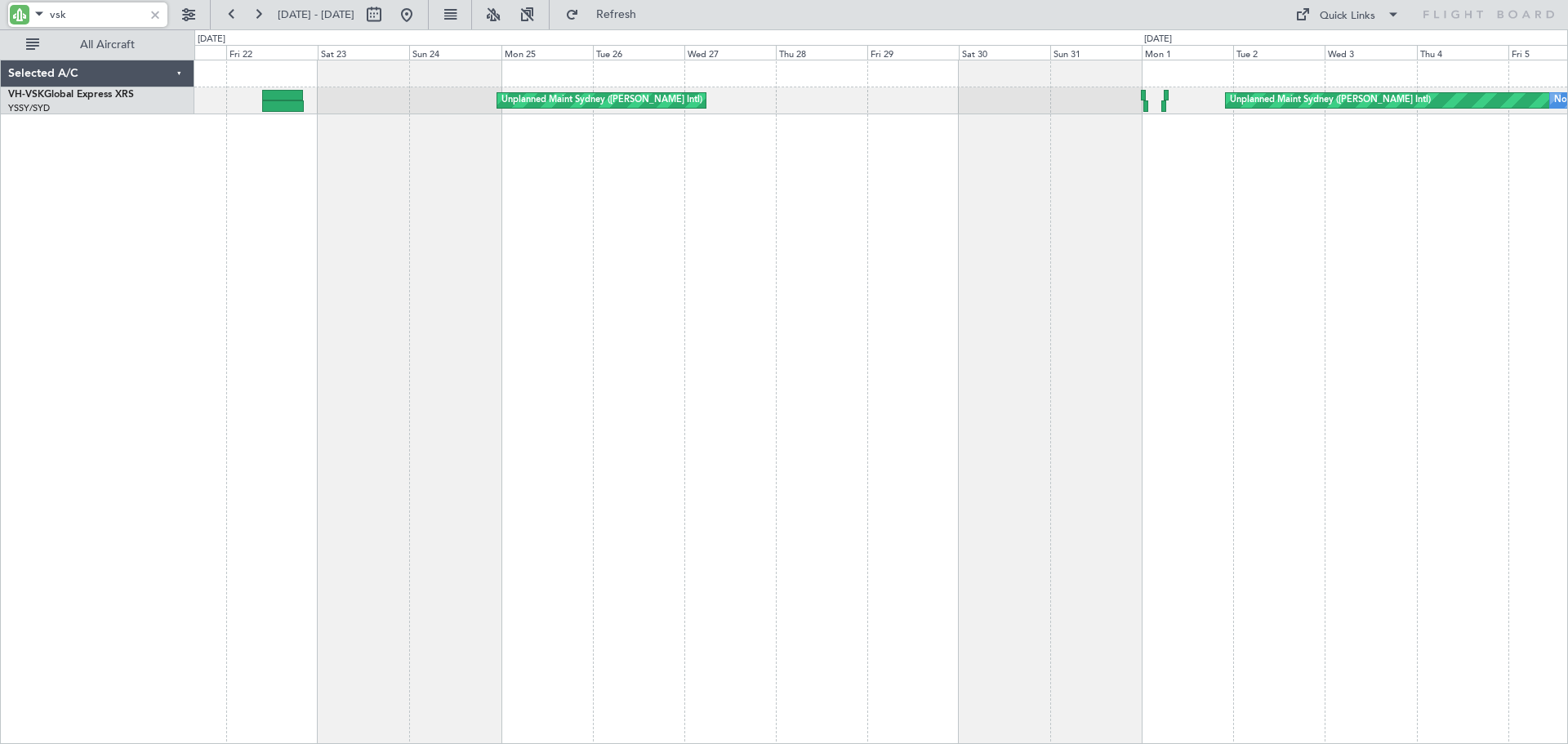
click at [869, 330] on div "Unplanned Maint Sydney ([PERSON_NAME] Intl) No Crew Unplanned Maint Sydney ([PE…" at bounding box center [881, 402] width 1374 height 684
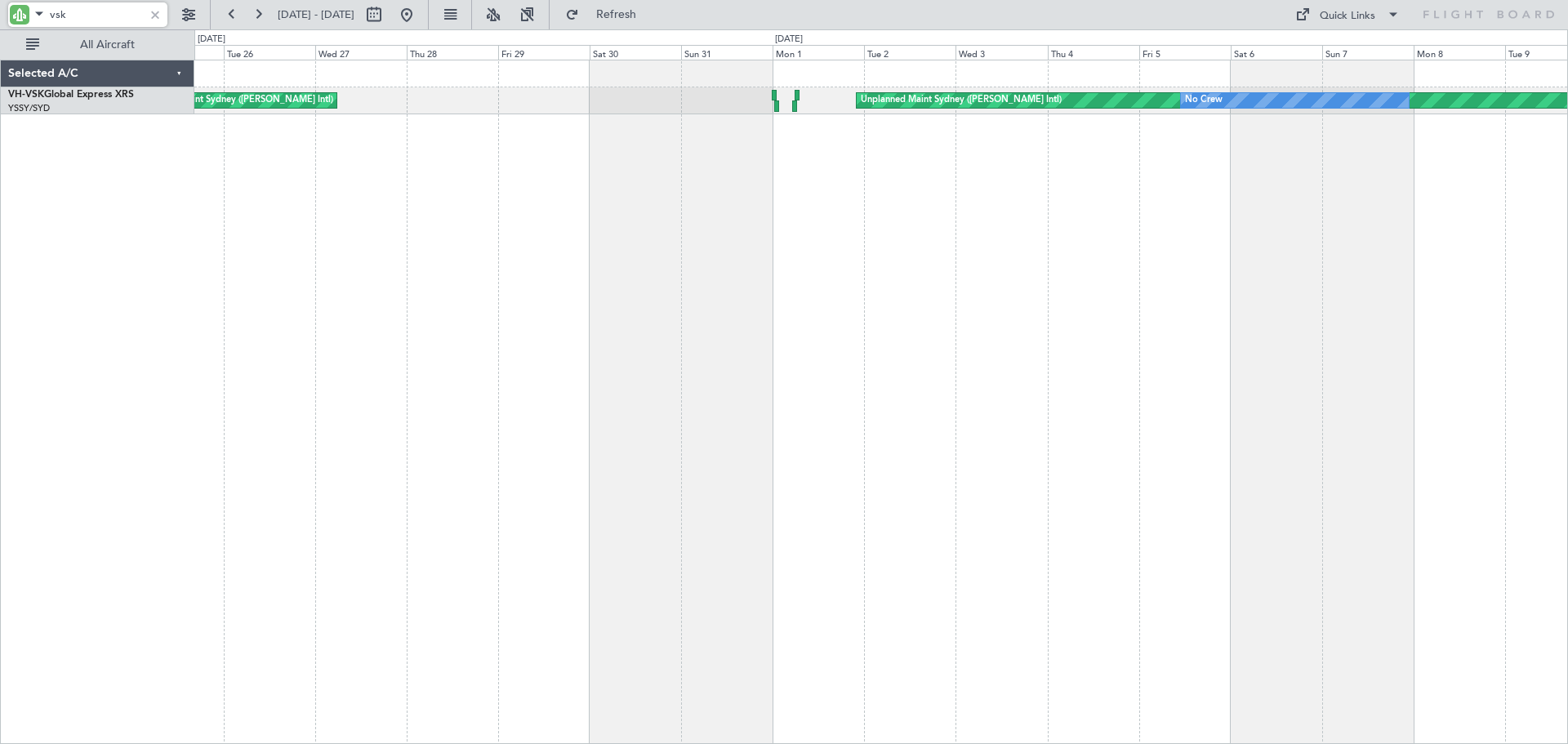
click at [919, 230] on div "Unplanned Maint Sydney ([PERSON_NAME] Intl) No Crew Unplanned Maint Sydney ([PE…" at bounding box center [881, 402] width 1374 height 684
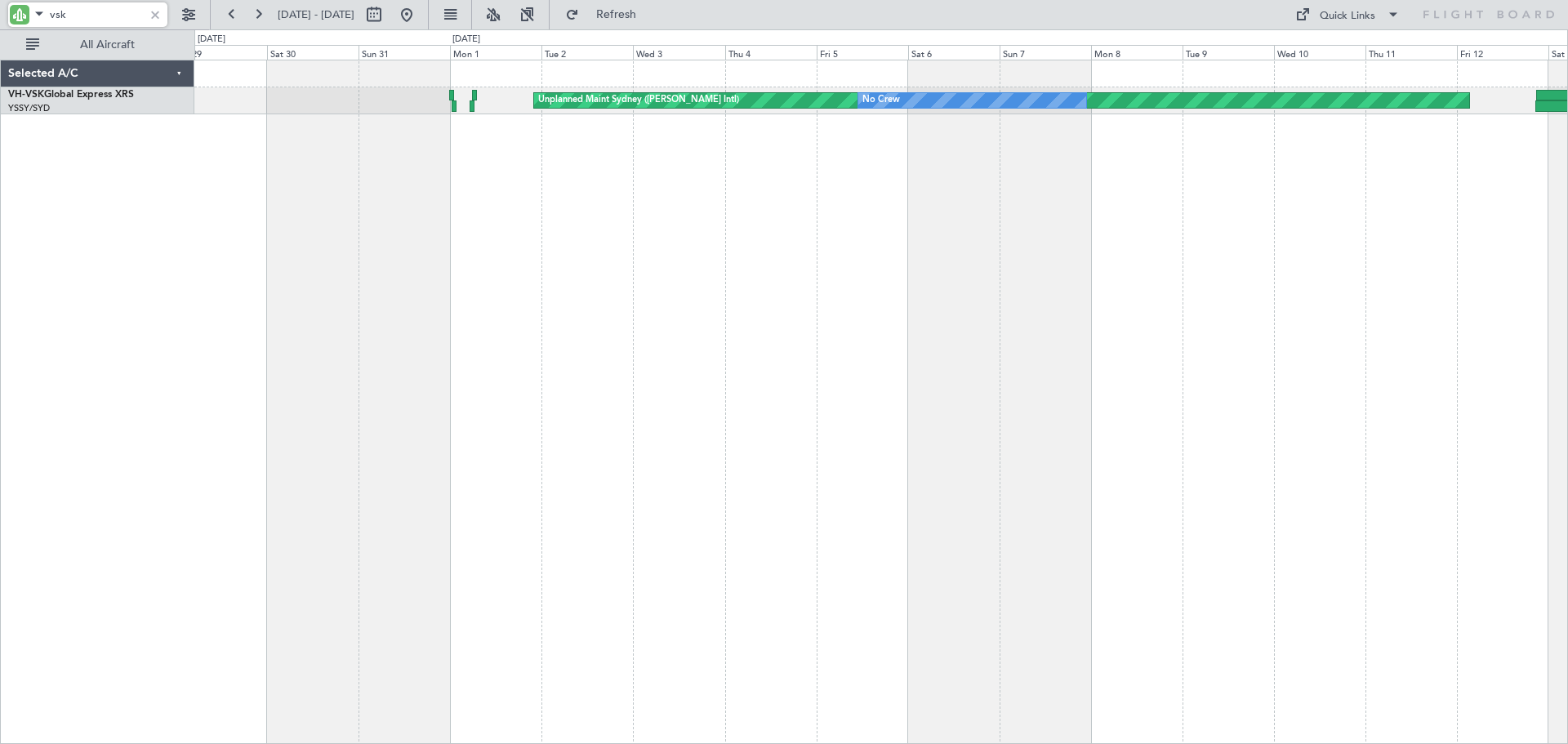
click at [916, 255] on div "Unplanned Maint Sydney ([PERSON_NAME] Intl) No Crew Unplanned Maint Sydney ([PE…" at bounding box center [881, 402] width 1374 height 684
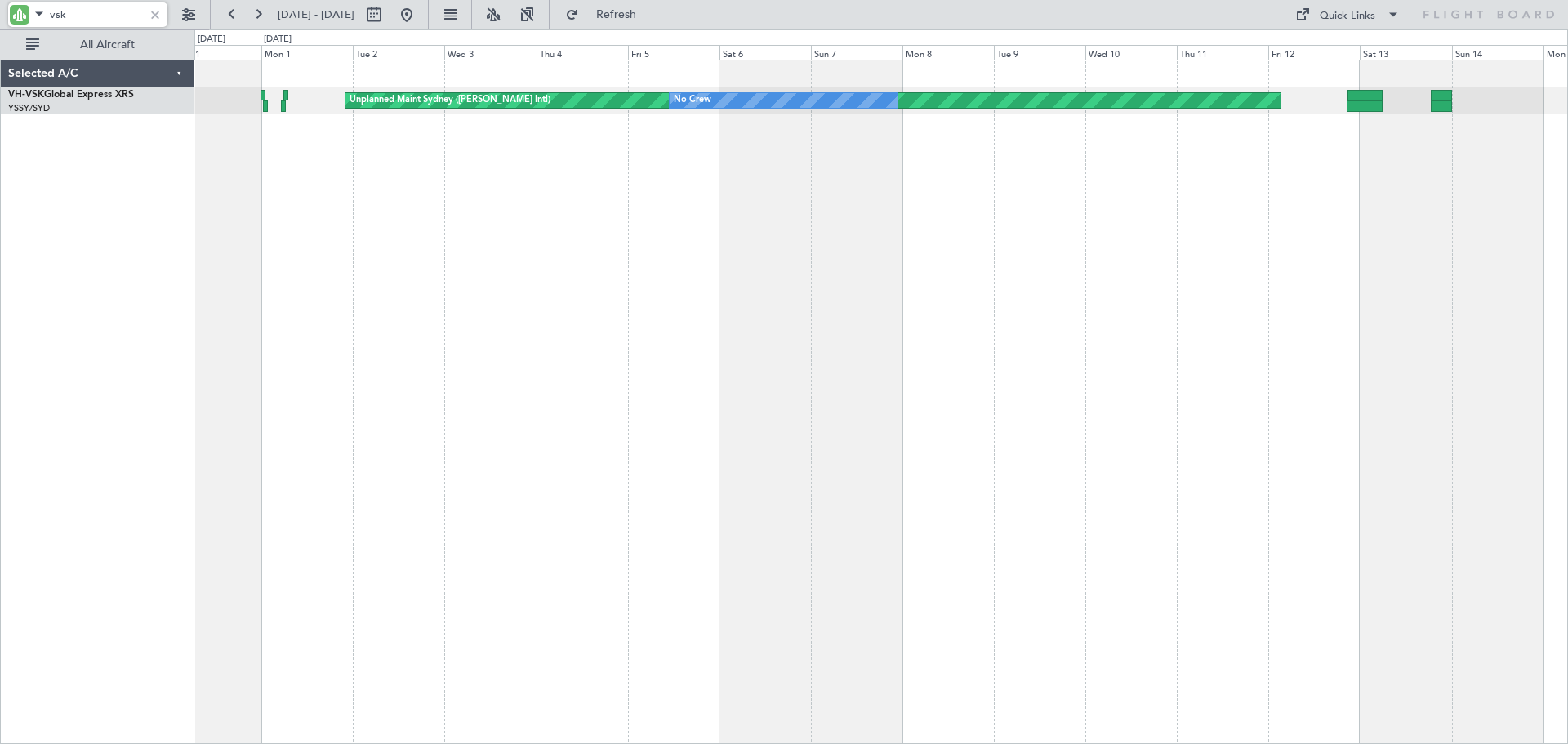
click at [1046, 269] on div "Unplanned Maint Sydney ([PERSON_NAME] Intl) No Crew AOG Maint [US_STATE][GEOGRA…" at bounding box center [881, 402] width 1374 height 684
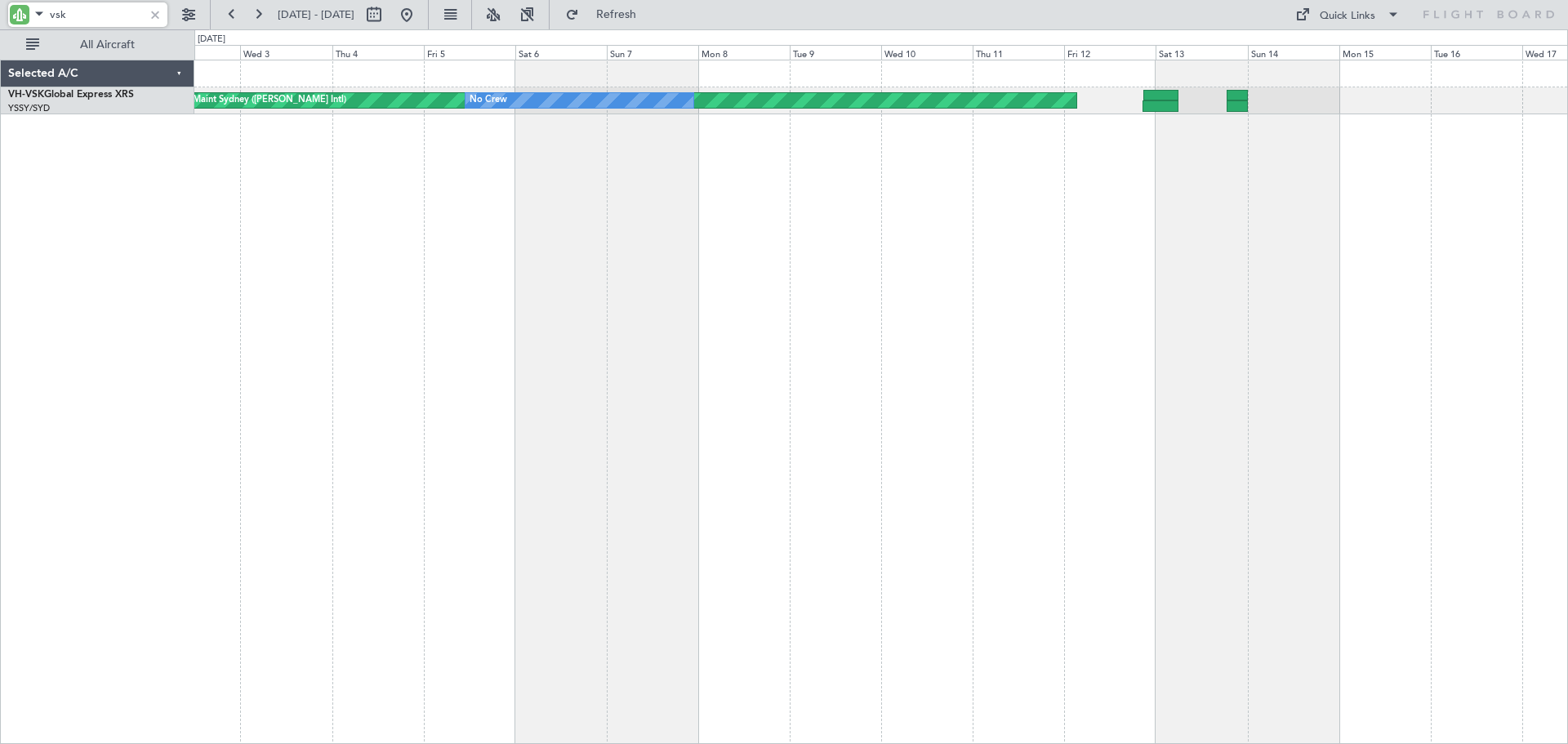
click at [1043, 249] on div "Unplanned Maint Sydney ([PERSON_NAME] Intl) No Crew AOG Maint [US_STATE][GEOGRA…" at bounding box center [881, 402] width 1374 height 684
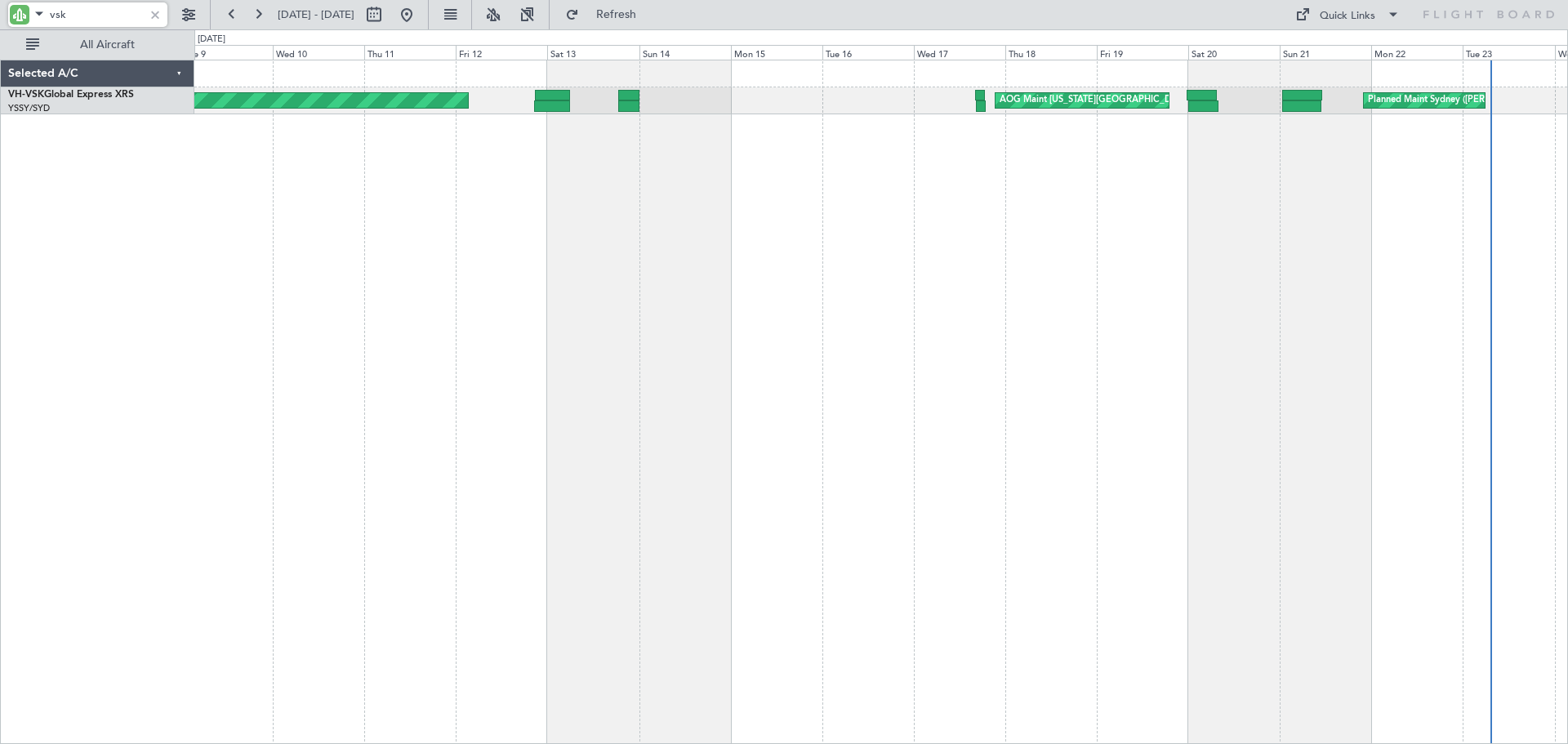
click at [803, 353] on div "Unplanned Maint Sydney ([PERSON_NAME] Intl) Planned Maint Sydney ([PERSON_NAME]…" at bounding box center [881, 402] width 1374 height 684
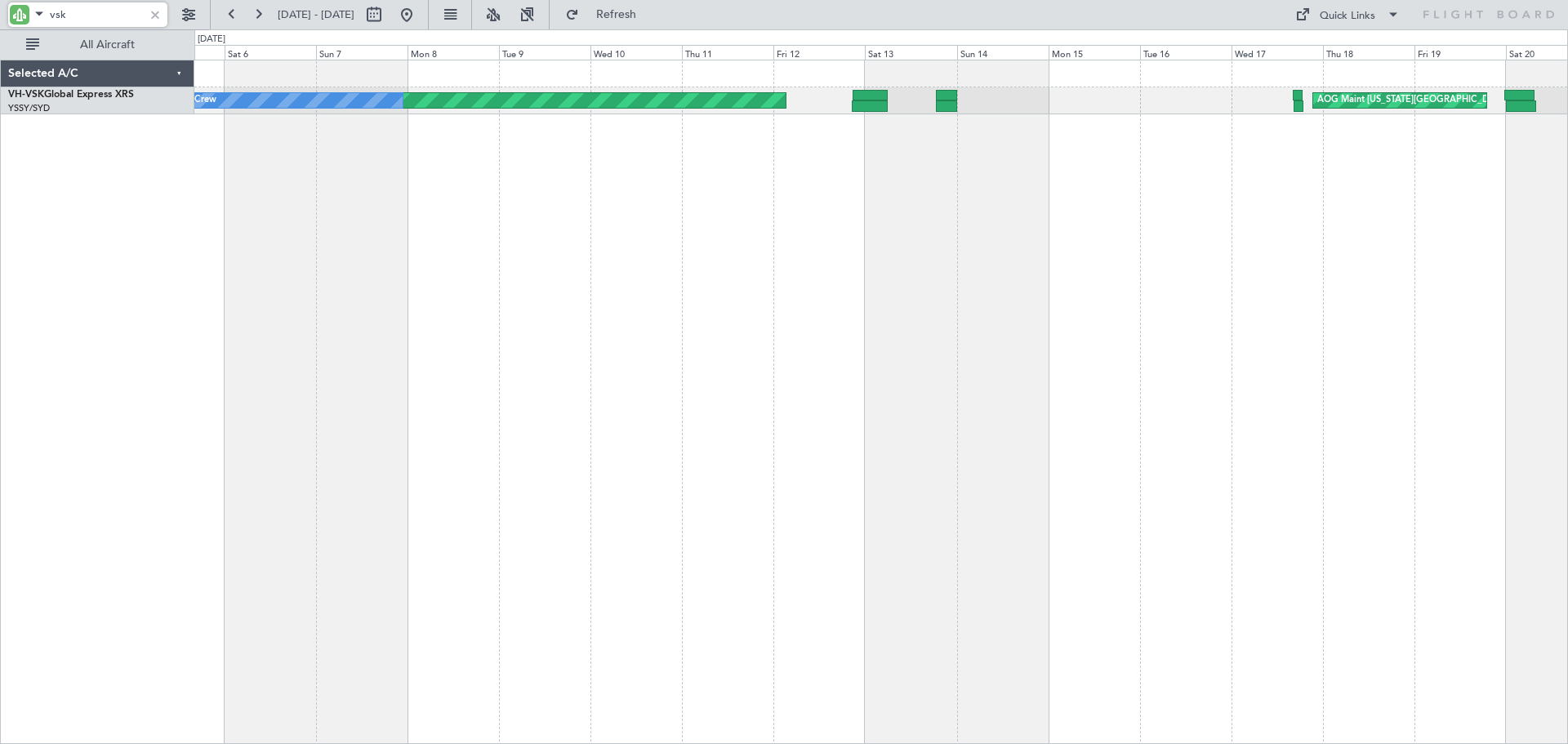
click at [1063, 248] on div "Unplanned Maint Sydney ([PERSON_NAME] Intl) AOG Maint [US_STATE][GEOGRAPHIC_DAT…" at bounding box center [881, 402] width 1374 height 684
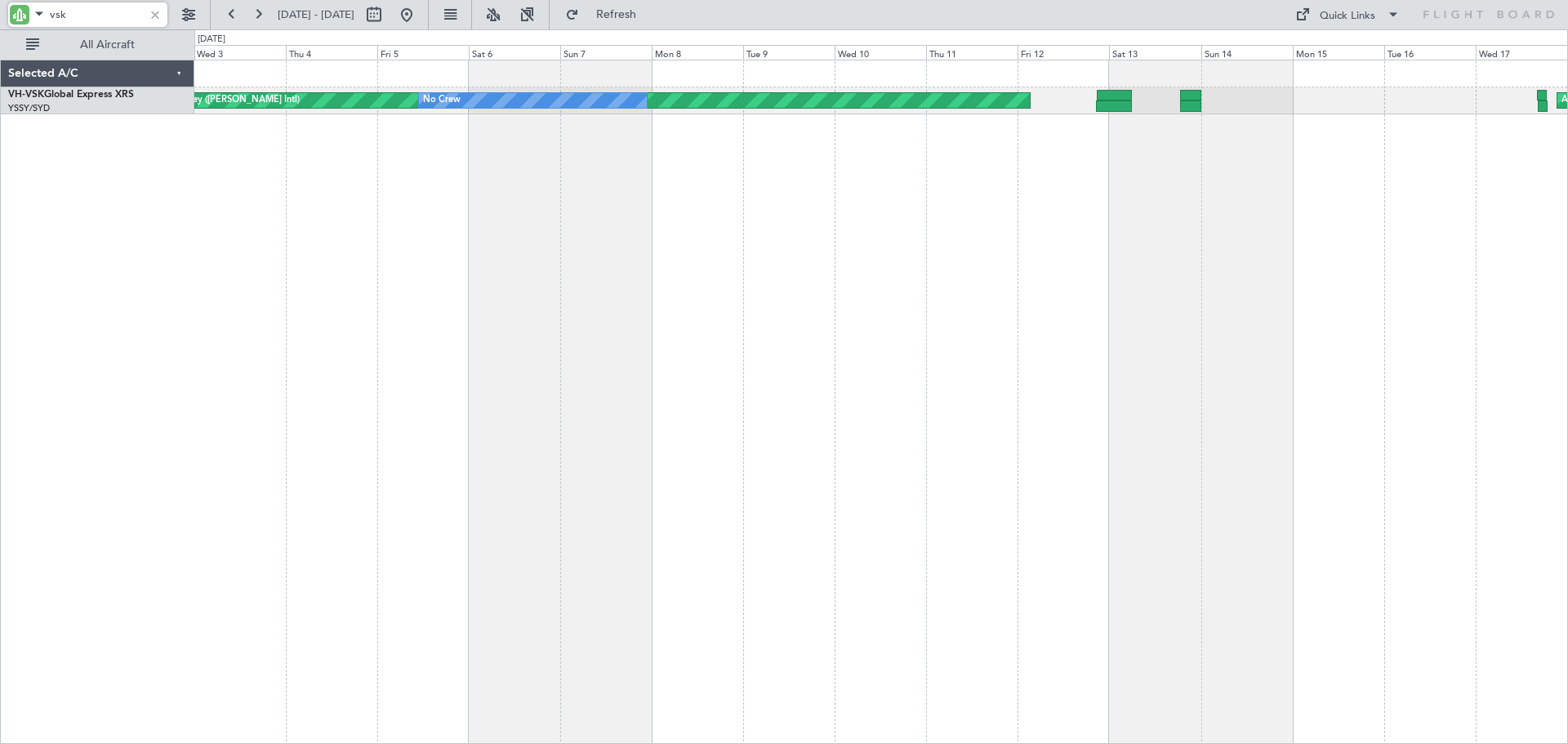
click at [877, 243] on div "Unplanned Maint Sydney ([PERSON_NAME] Intl) No Crew AOG Maint [US_STATE][GEOGRA…" at bounding box center [881, 402] width 1374 height 684
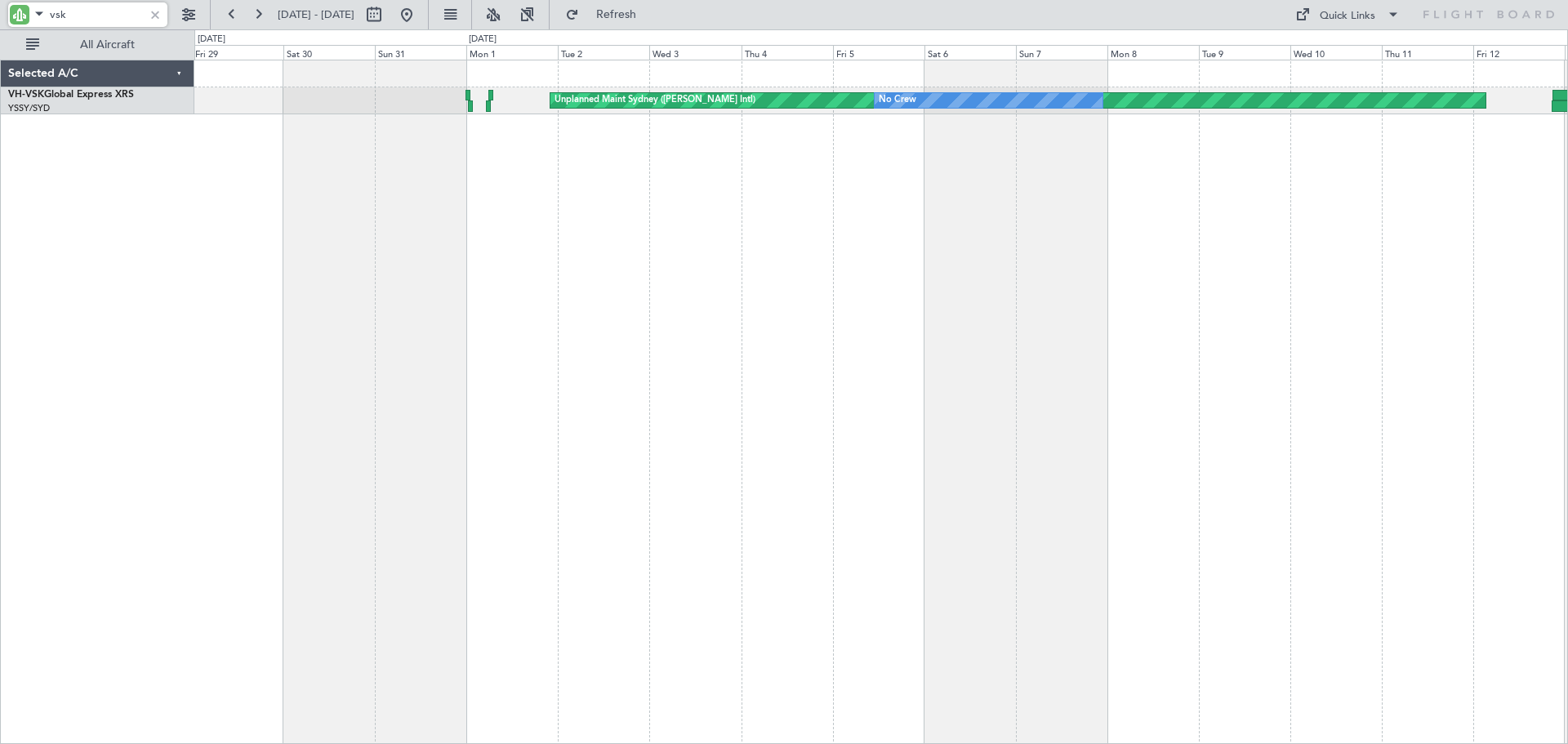
click at [456, 227] on div "Unplanned Maint Sydney ([PERSON_NAME] Intl) No Crew Unplanned Maint Sydney ([PE…" at bounding box center [881, 402] width 1374 height 684
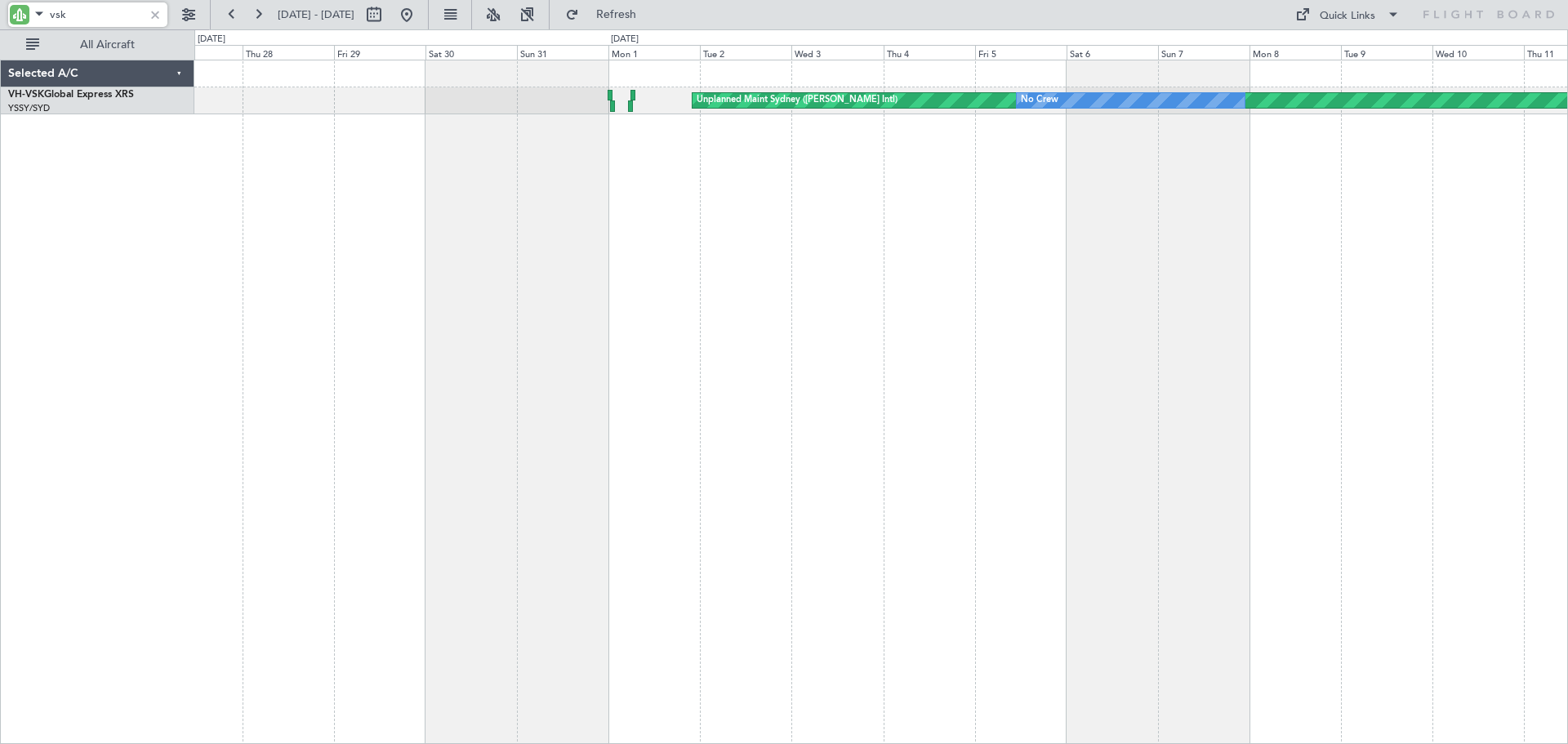
click at [907, 158] on div "Unplanned Maint Sydney ([PERSON_NAME] Intl) No Crew Unplanned Maint Sydney ([PE…" at bounding box center [881, 402] width 1374 height 684
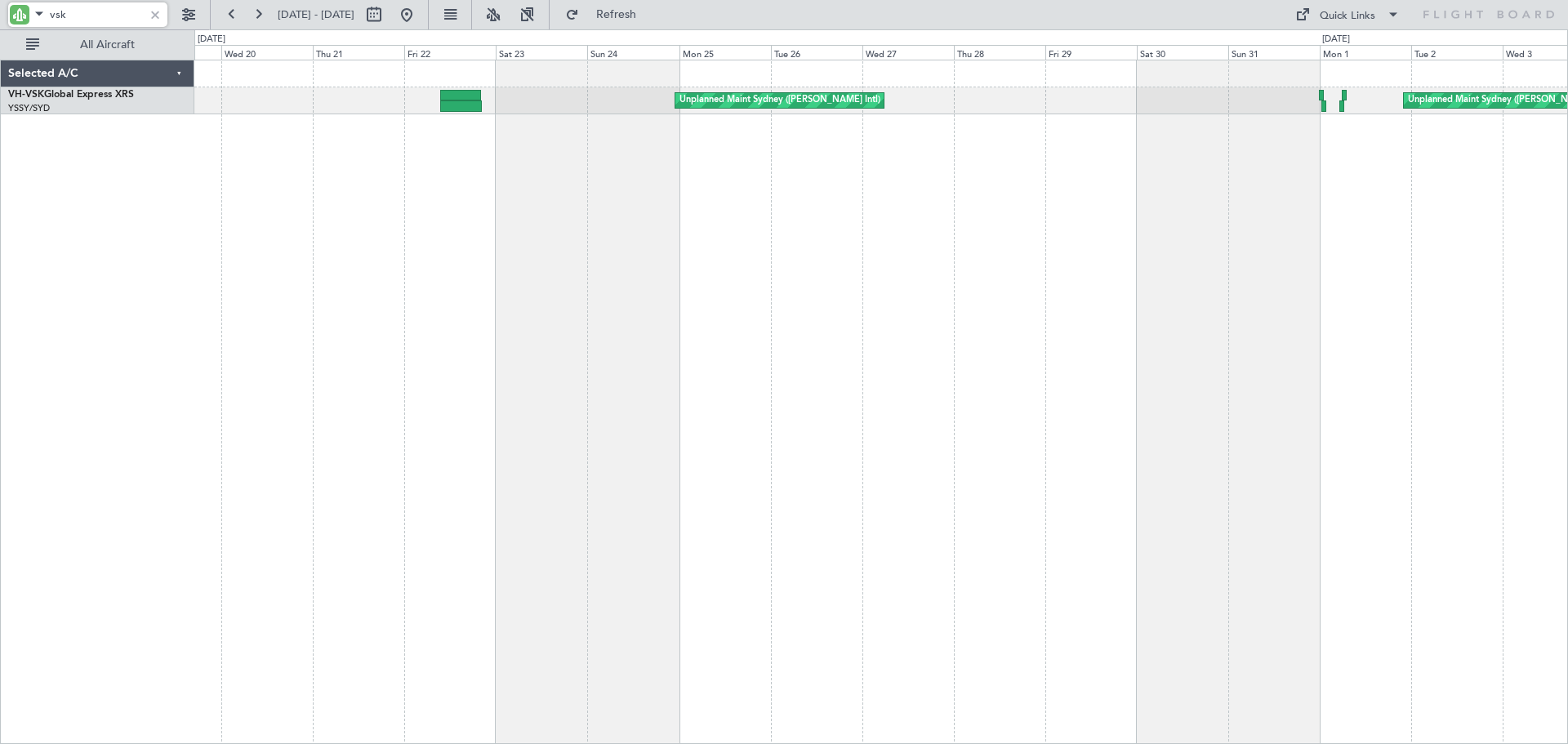
click at [686, 211] on div "Unplanned Maint Sydney ([PERSON_NAME] Intl) Unplanned Maint Sydney ([PERSON_NAM…" at bounding box center [881, 402] width 1374 height 684
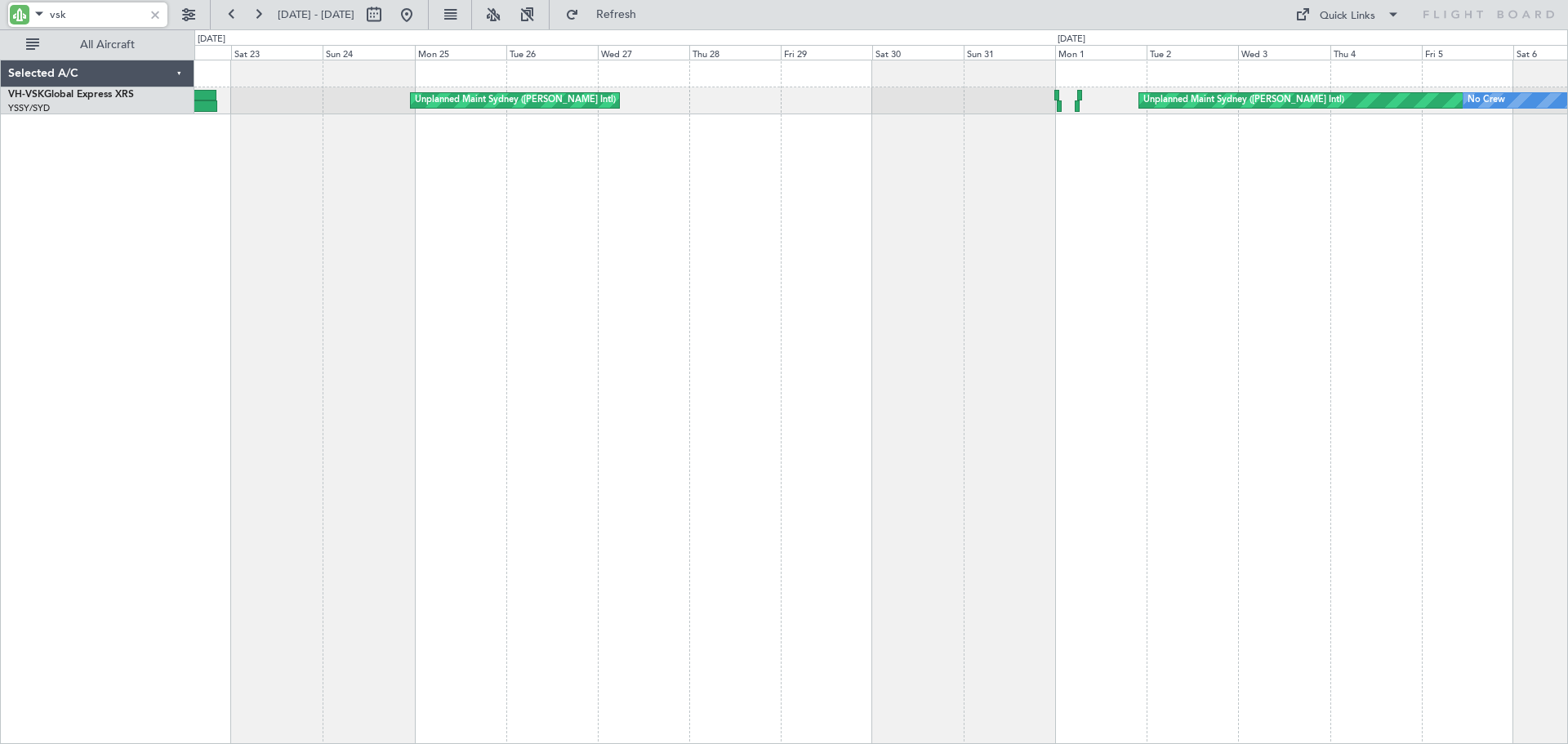
click at [303, 309] on div "Unplanned Maint Sydney ([PERSON_NAME] Intl) Unplanned Maint Sydney ([PERSON_NAM…" at bounding box center [881, 402] width 1374 height 684
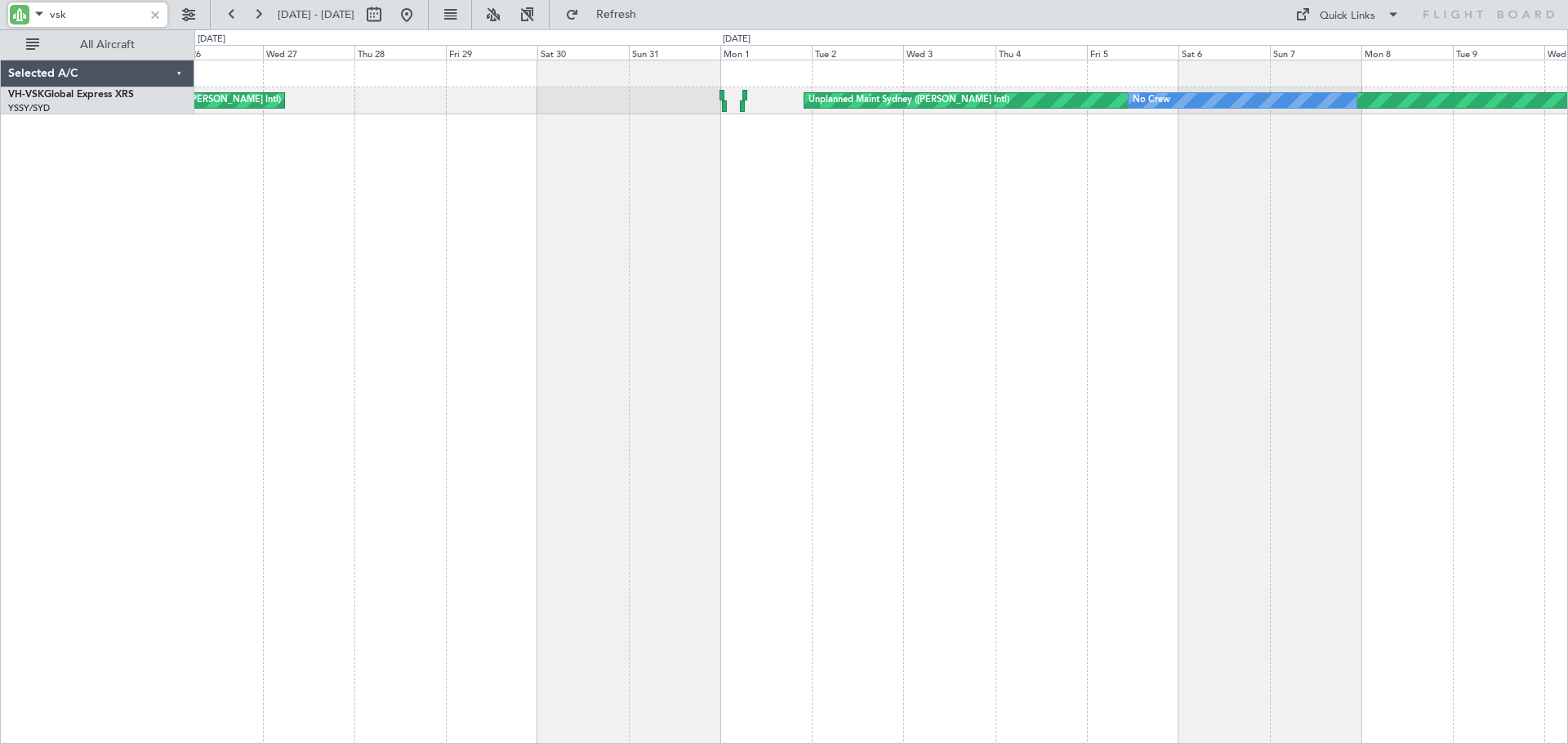
click at [173, 425] on div "Unplanned Maint Sydney ([PERSON_NAME] Intl) Unplanned Maint Sydney ([PERSON_NAM…" at bounding box center [784, 386] width 1568 height 714
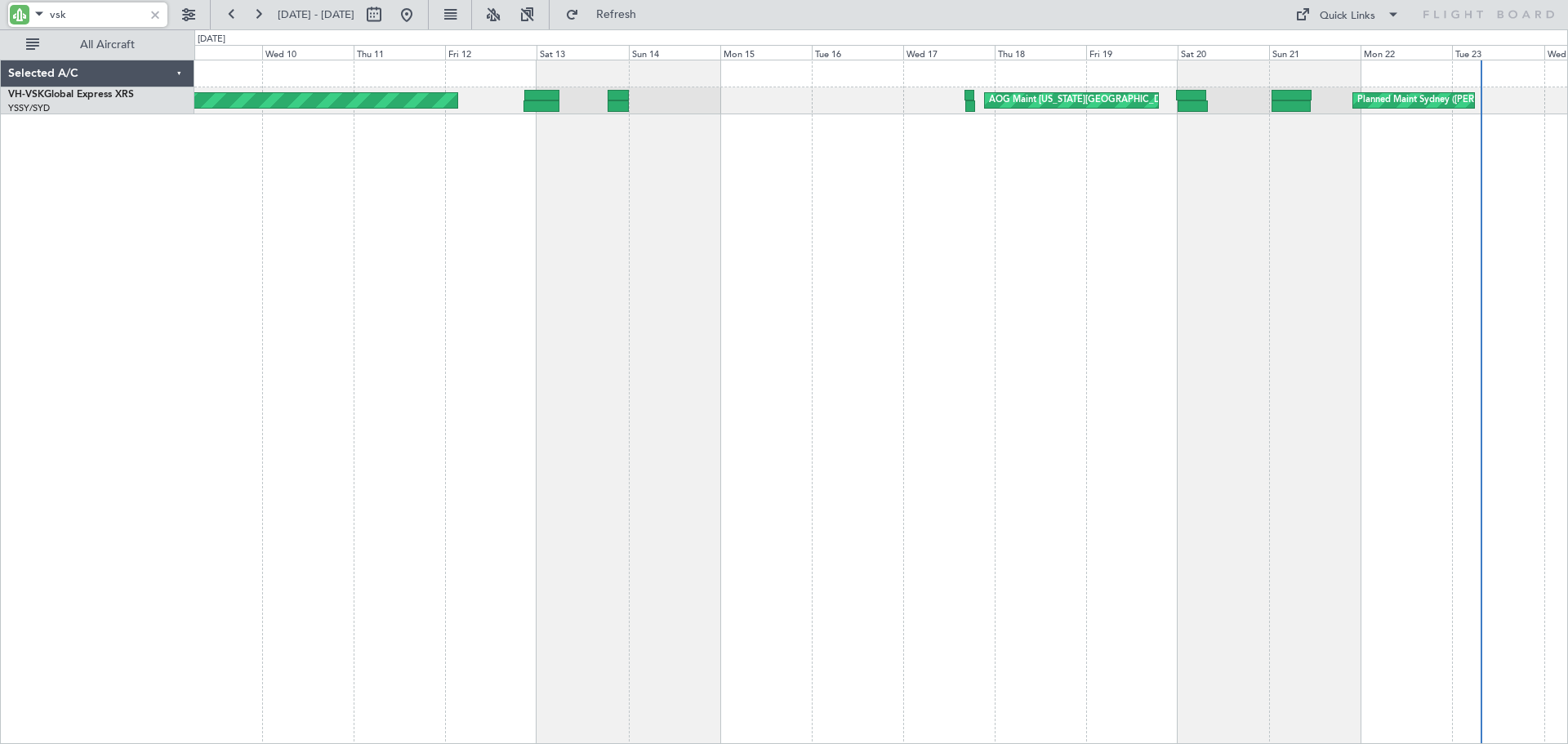
click at [345, 394] on div "Unplanned Maint Sydney ([PERSON_NAME] Intl) AOG Maint [US_STATE][GEOGRAPHIC_DAT…" at bounding box center [881, 402] width 1374 height 684
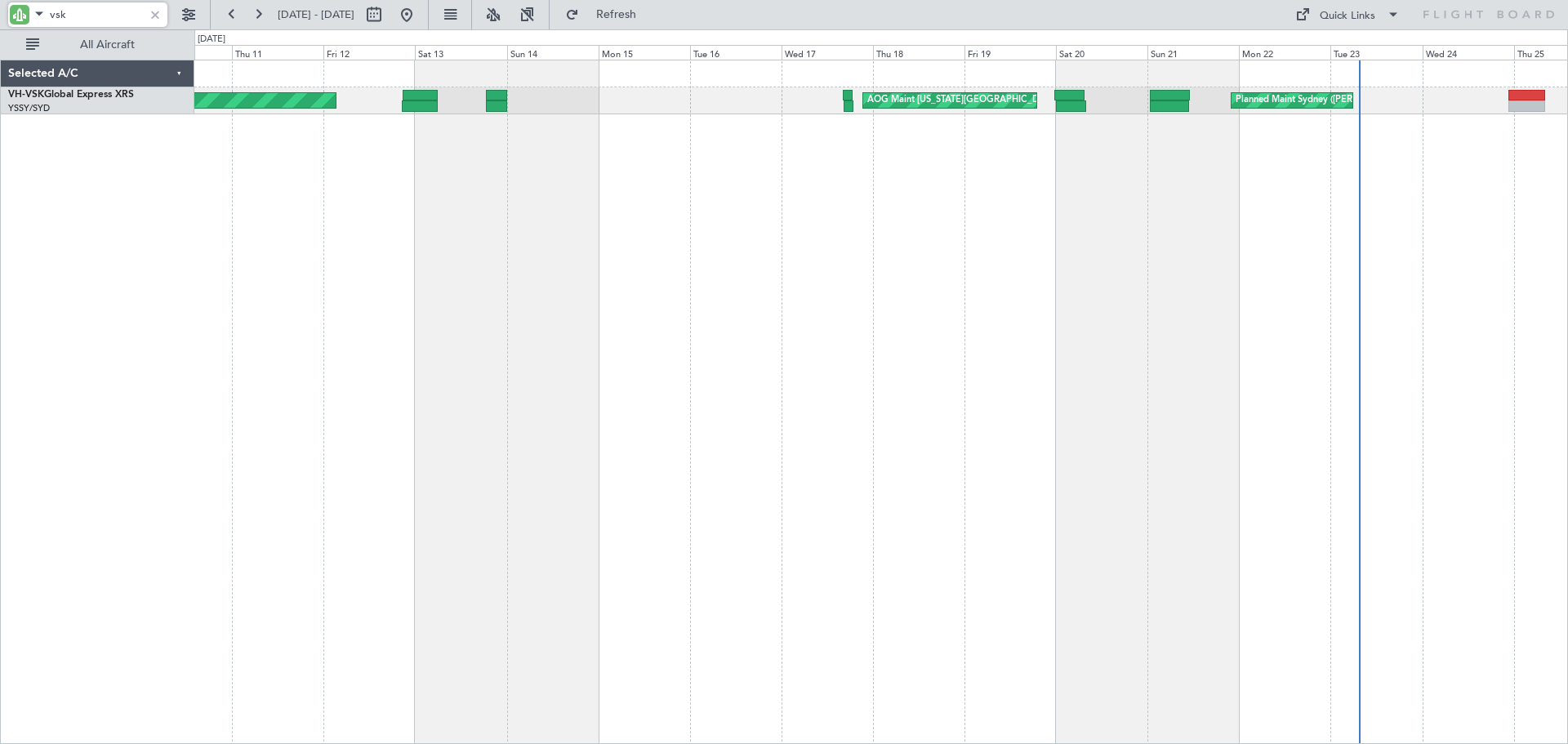
click at [444, 363] on div "Unplanned Maint Sydney ([PERSON_NAME] Intl) AOG Maint [US_STATE][GEOGRAPHIC_DAT…" at bounding box center [881, 402] width 1374 height 684
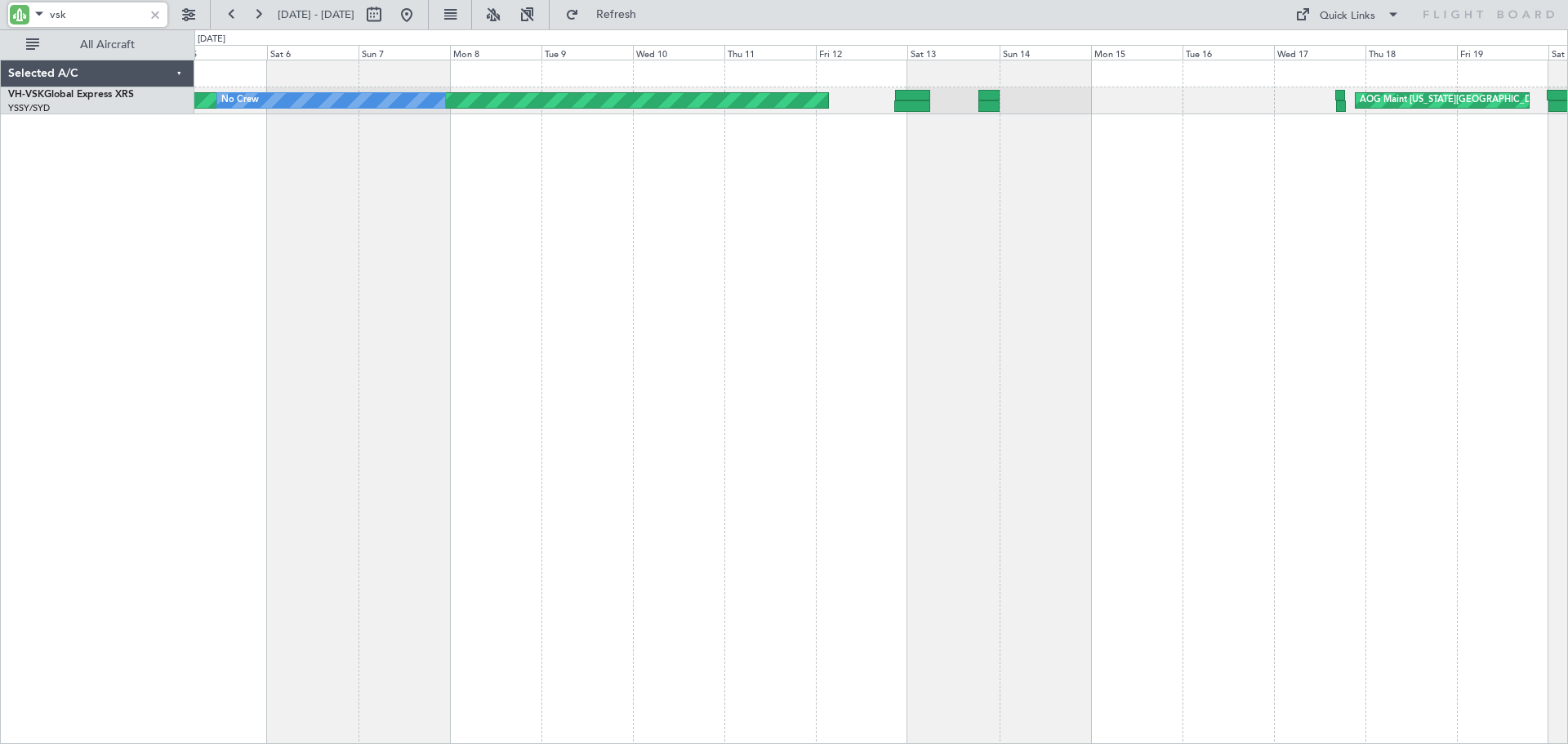
click at [882, 258] on div "Unplanned Maint Sydney ([PERSON_NAME] Intl) AOG Maint [US_STATE][GEOGRAPHIC_DAT…" at bounding box center [881, 402] width 1374 height 684
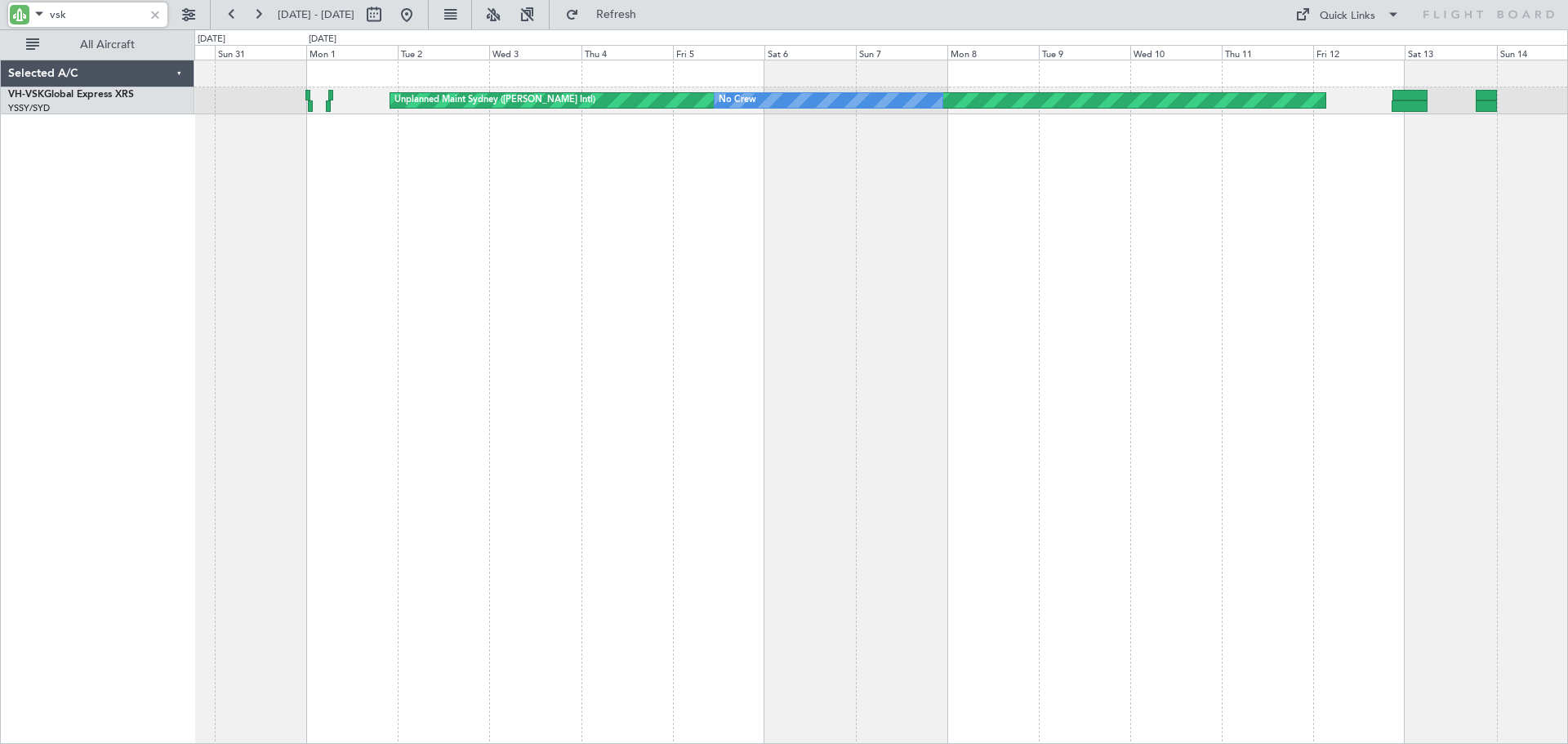
click at [911, 298] on div "Unplanned Maint Sydney ([PERSON_NAME] Intl) No Crew AOG Maint [US_STATE][GEOGRA…" at bounding box center [881, 402] width 1374 height 684
drag, startPoint x: 88, startPoint y: 14, endPoint x: 0, endPoint y: 5, distance: 88.5
click at [0, 5] on div "vsk" at bounding box center [105, 14] width 210 height 29
click at [157, 17] on div at bounding box center [155, 14] width 18 height 18
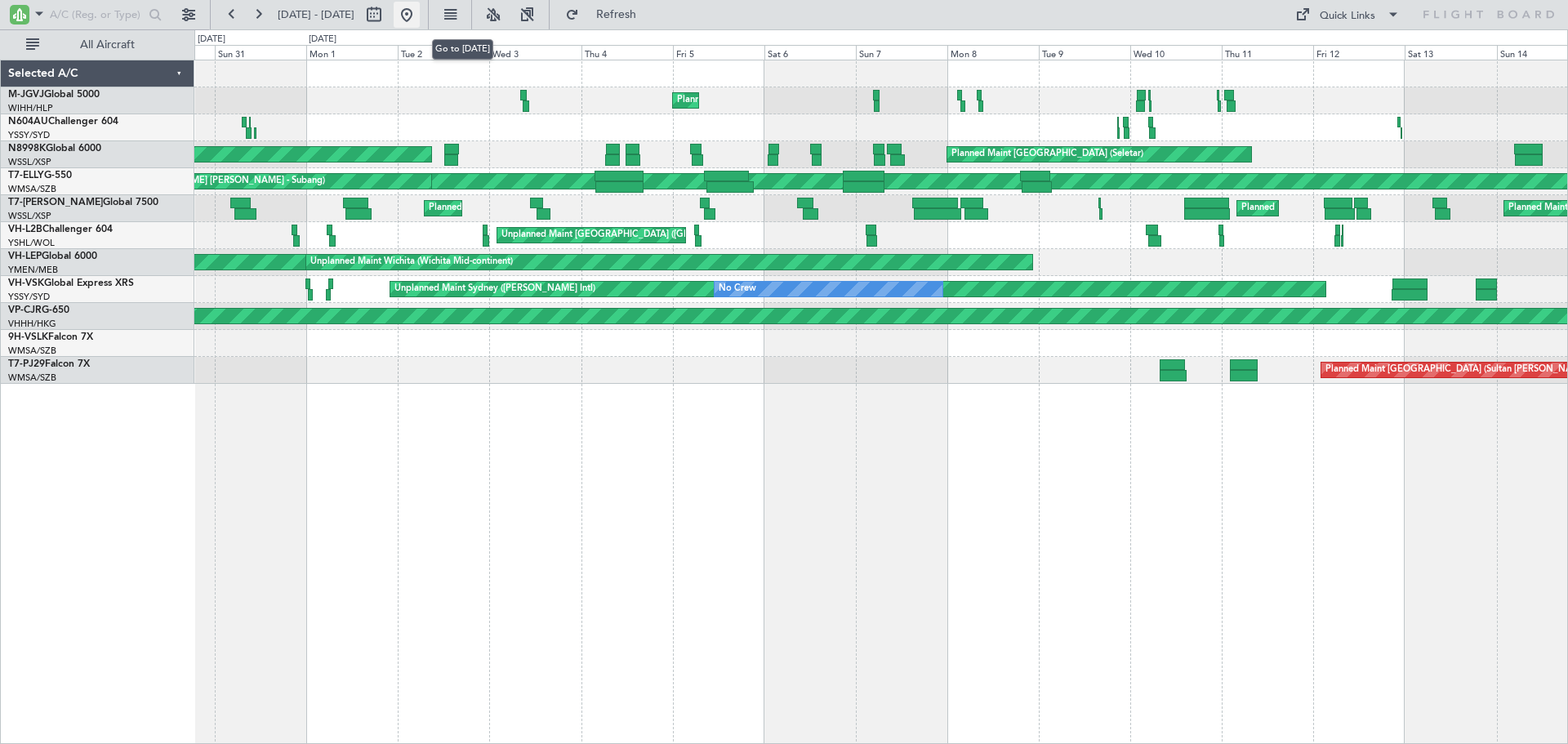
click at [420, 16] on button at bounding box center [407, 15] width 26 height 26
